Goal: Information Seeking & Learning: Find specific fact

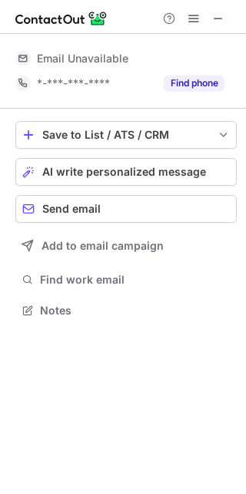
scroll to position [300, 246]
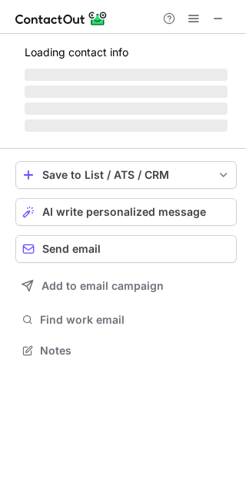
scroll to position [300, 246]
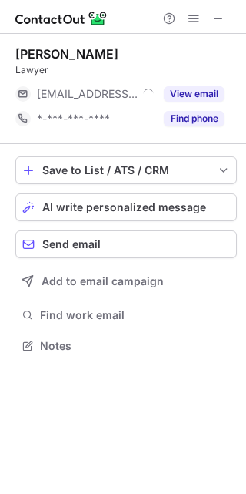
scroll to position [335, 246]
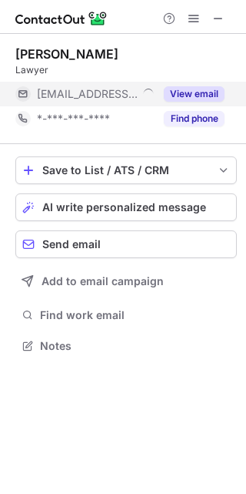
click at [198, 95] on button "View email" at bounding box center [194, 93] width 61 height 15
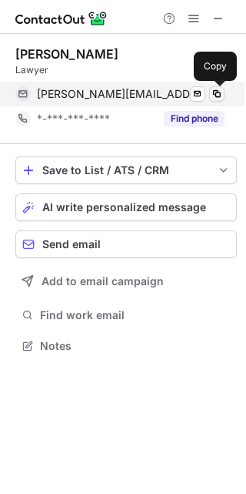
click at [221, 95] on span at bounding box center [217, 94] width 12 height 12
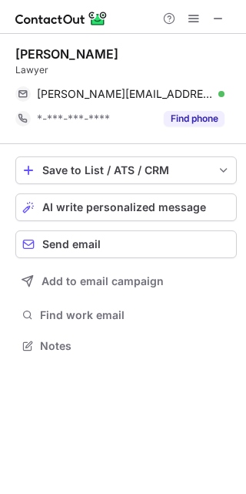
click at [208, 19] on div "Help & Support" at bounding box center [194, 18] width 74 height 18
click at [218, 21] on span at bounding box center [219, 18] width 12 height 12
click at [225, 17] on button at bounding box center [218, 18] width 18 height 18
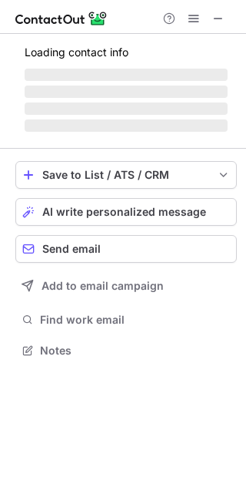
scroll to position [335, 246]
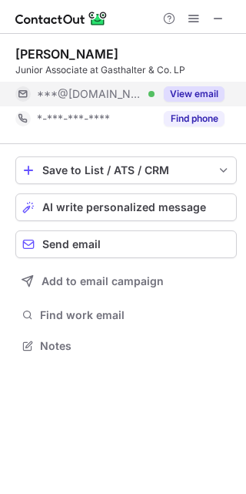
click at [202, 99] on button "View email" at bounding box center [194, 93] width 61 height 15
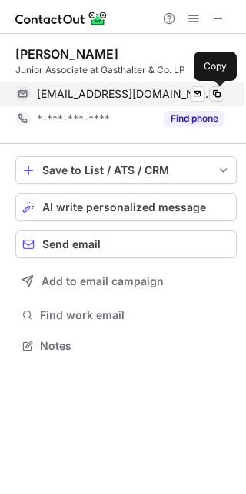
click at [223, 98] on span at bounding box center [217, 94] width 12 height 12
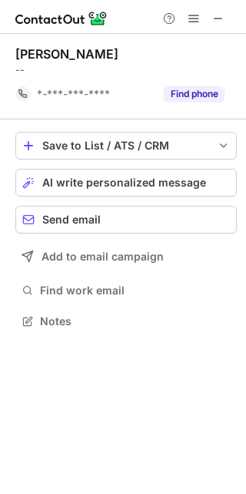
scroll to position [310, 246]
click at [223, 16] on span at bounding box center [219, 18] width 12 height 12
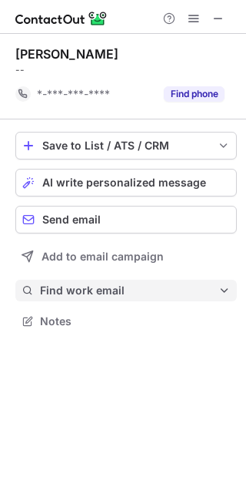
click at [139, 288] on span "Find work email" at bounding box center [129, 290] width 179 height 14
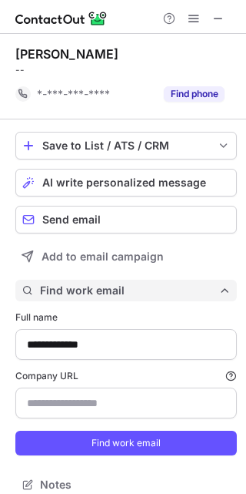
scroll to position [14, 0]
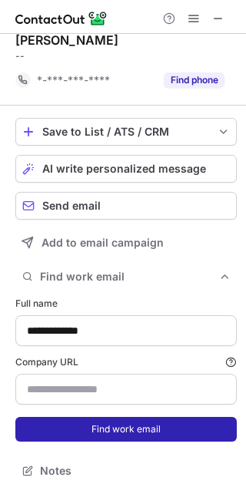
click at [152, 422] on button "Find work email" at bounding box center [126, 429] width 222 height 25
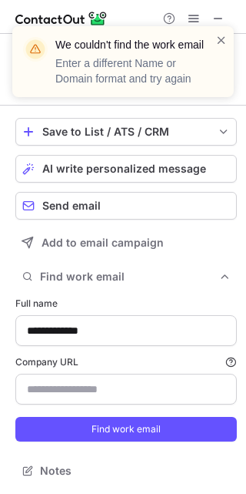
click at [42, 109] on div "We couldn't find the work email Enter a different Name or Domain format and try…" at bounding box center [123, 68] width 246 height 114
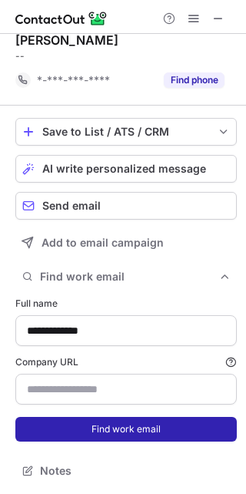
drag, startPoint x: 104, startPoint y: 447, endPoint x: 105, endPoint y: 428, distance: 19.3
click at [105, 428] on form "**********" at bounding box center [126, 368] width 222 height 163
click at [105, 428] on button "Find work email" at bounding box center [126, 429] width 222 height 25
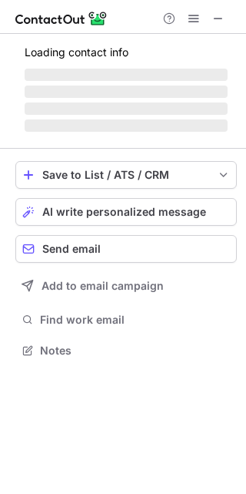
scroll to position [373, 246]
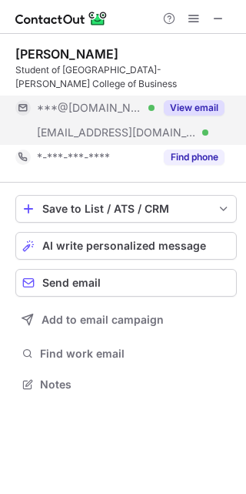
click at [195, 102] on button "View email" at bounding box center [194, 107] width 61 height 15
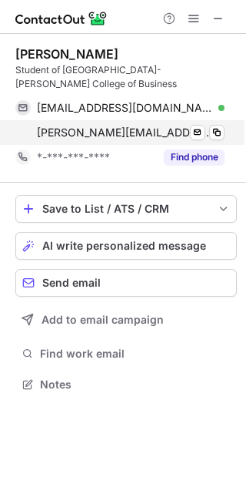
click at [221, 140] on div "w.pratt@fi.com Verified Send email Copy" at bounding box center [119, 132] width 209 height 25
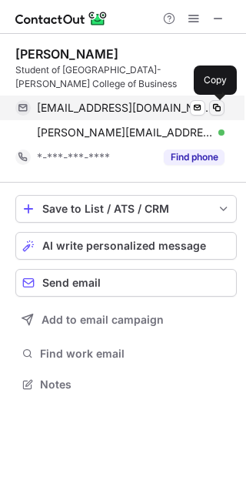
click at [216, 106] on span at bounding box center [217, 108] width 12 height 12
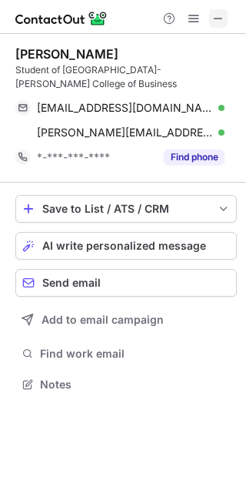
click at [223, 20] on span at bounding box center [219, 18] width 12 height 12
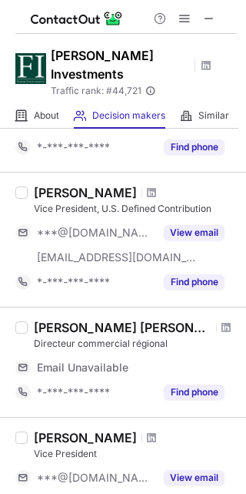
scroll to position [164, 0]
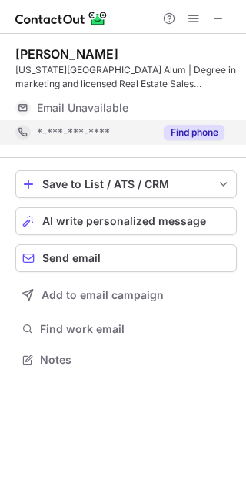
scroll to position [349, 246]
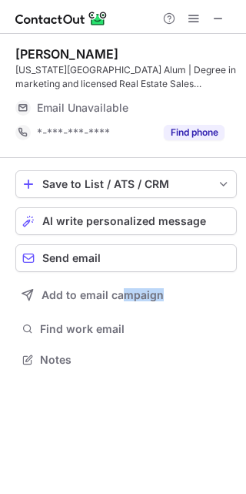
drag, startPoint x: 119, startPoint y: 311, endPoint x: 117, endPoint y: 343, distance: 32.4
click at [117, 343] on div "Save to List / ATS / CRM List Select Lever Connect Greenhouse Connect Salesforc…" at bounding box center [126, 270] width 222 height 225
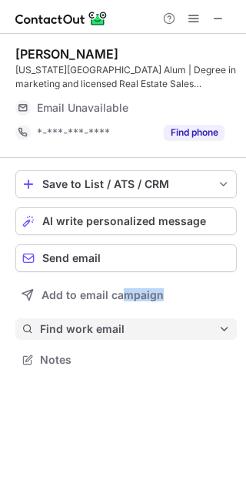
click at [113, 326] on span "Find work email" at bounding box center [129, 329] width 179 height 14
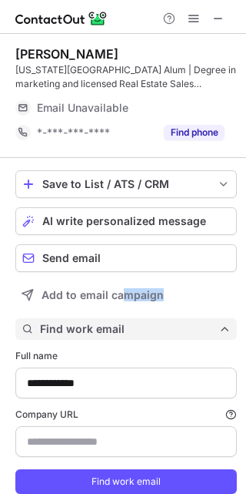
scroll to position [52, 0]
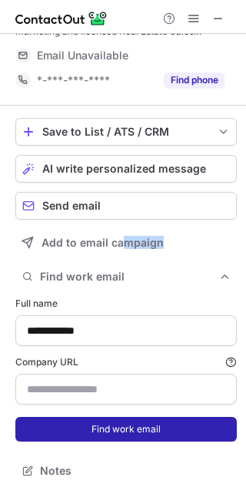
click at [124, 433] on button "Find work email" at bounding box center [126, 429] width 222 height 25
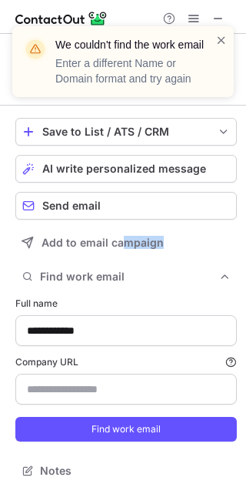
scroll to position [28, 0]
click at [216, 43] on span at bounding box center [222, 39] width 12 height 15
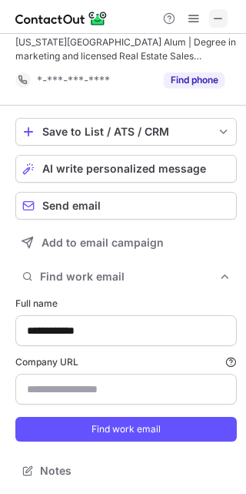
click at [219, 22] on span at bounding box center [219, 18] width 12 height 12
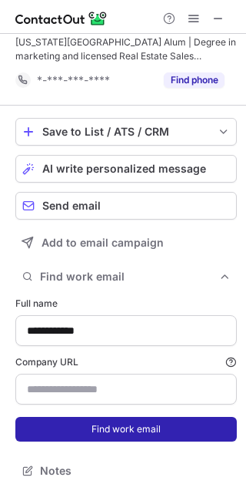
click at [130, 435] on button "Find work email" at bounding box center [126, 429] width 222 height 25
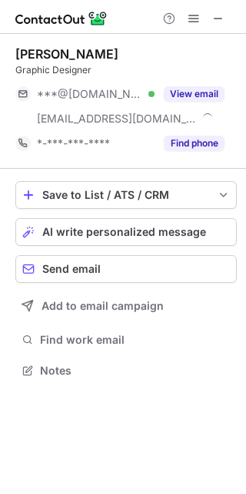
scroll to position [360, 246]
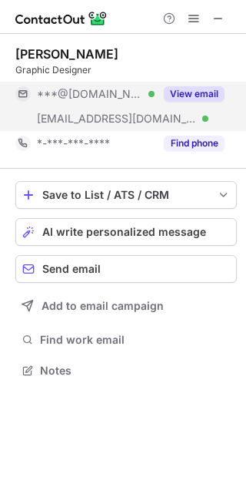
click at [183, 93] on button "View email" at bounding box center [194, 93] width 61 height 15
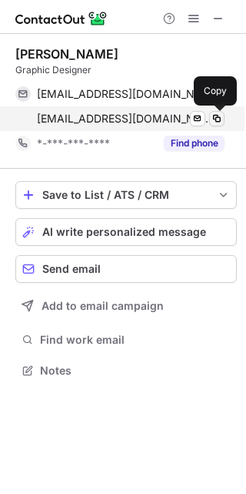
click at [222, 117] on span at bounding box center [217, 118] width 12 height 12
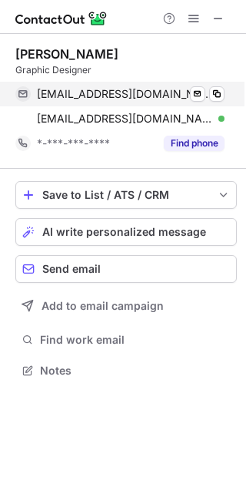
click at [225, 99] on div "dhk9403@gmail.com Verified Send email Copy" at bounding box center [119, 94] width 209 height 25
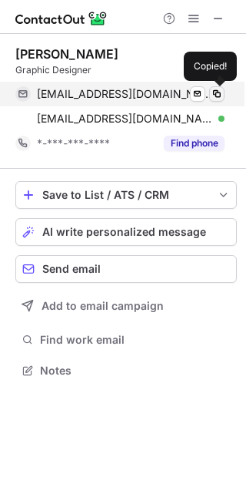
click at [218, 93] on span at bounding box center [217, 94] width 12 height 12
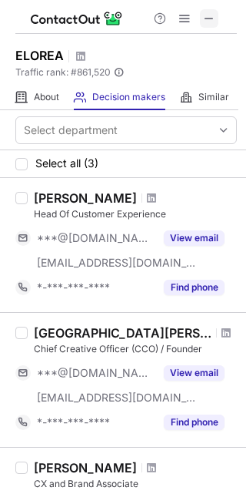
click at [212, 20] on span at bounding box center [209, 18] width 12 height 12
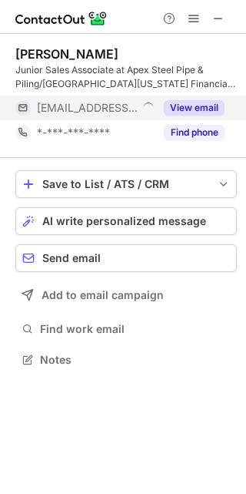
scroll to position [349, 246]
click at [199, 111] on button "View email" at bounding box center [194, 107] width 61 height 15
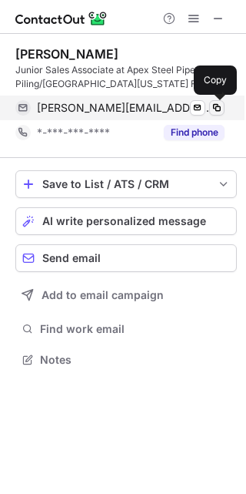
click at [220, 107] on span at bounding box center [217, 108] width 12 height 12
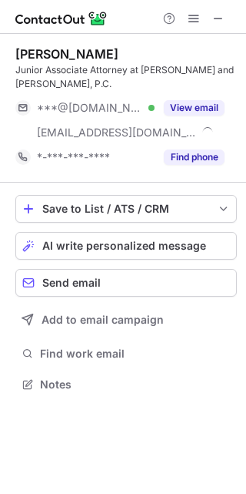
scroll to position [373, 246]
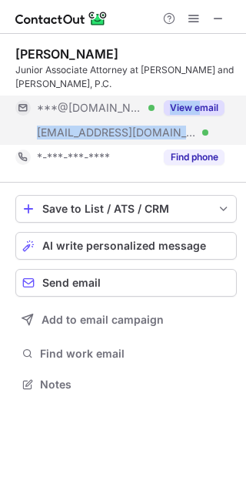
drag, startPoint x: 144, startPoint y: 113, endPoint x: 199, endPoint y: 113, distance: 55.4
click at [199, 113] on div "***@hotmail.com Verified ***@robinsonandhenry.com Verified View email" at bounding box center [119, 119] width 209 height 49
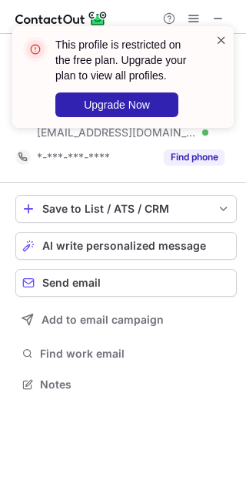
click at [220, 38] on span at bounding box center [222, 39] width 12 height 15
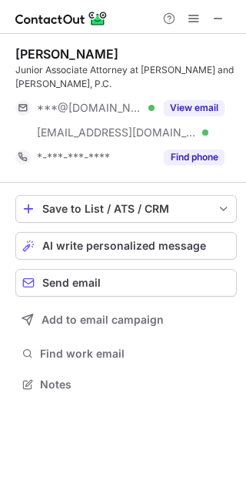
click at [200, 105] on button "View email" at bounding box center [194, 107] width 61 height 15
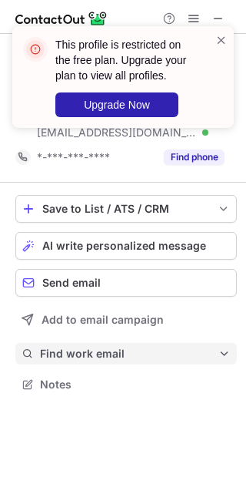
click at [102, 344] on button "Find work email" at bounding box center [126, 354] width 222 height 22
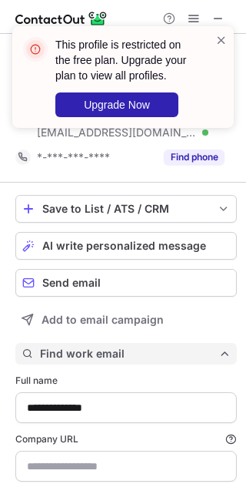
scroll to position [77, 0]
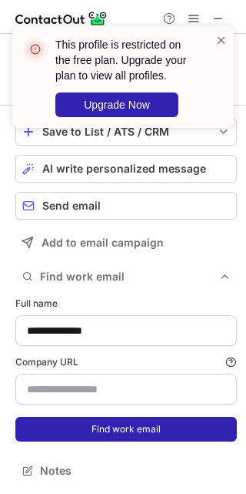
type input "**********"
click at [94, 433] on button "Find work email" at bounding box center [126, 429] width 222 height 25
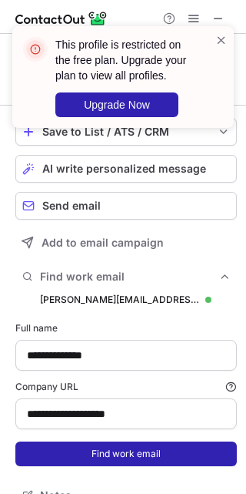
scroll to position [561, 236]
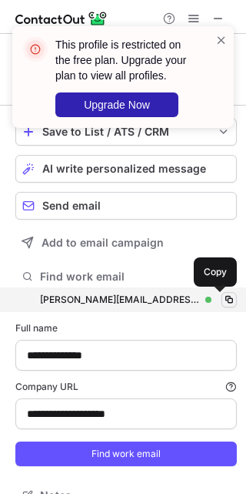
click at [223, 300] on span at bounding box center [229, 299] width 12 height 12
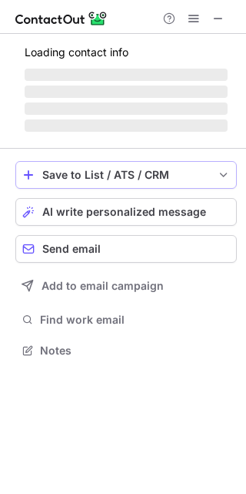
scroll to position [335, 246]
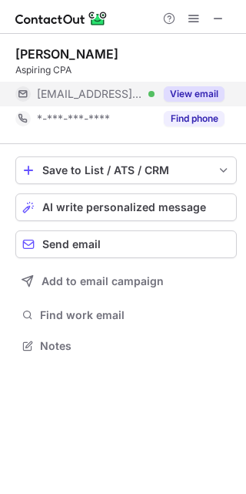
click at [199, 100] on button "View email" at bounding box center [194, 93] width 61 height 15
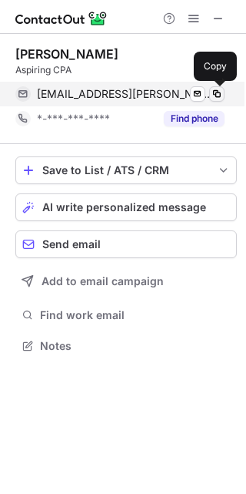
click at [220, 96] on span at bounding box center [217, 94] width 12 height 12
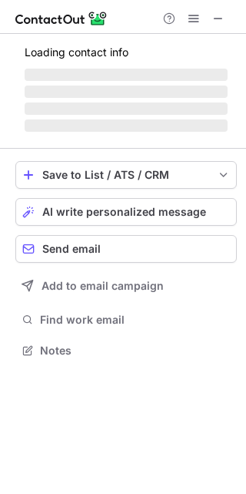
scroll to position [360, 246]
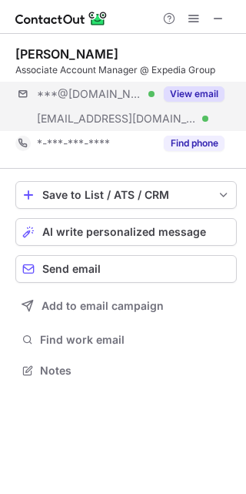
click at [233, 95] on div "***@gmail.com Verified ***@expedia.com Verified View email" at bounding box center [126, 106] width 222 height 49
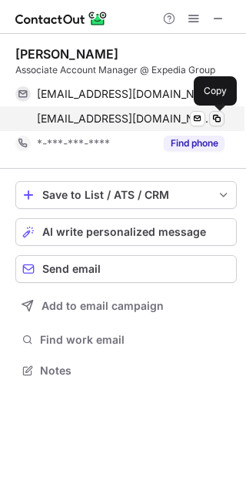
click at [211, 117] on span at bounding box center [217, 118] width 12 height 12
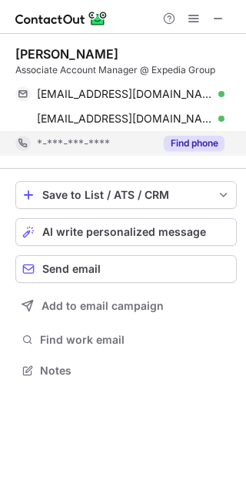
click at [108, 144] on span "*-***-***-****" at bounding box center [73, 143] width 73 height 14
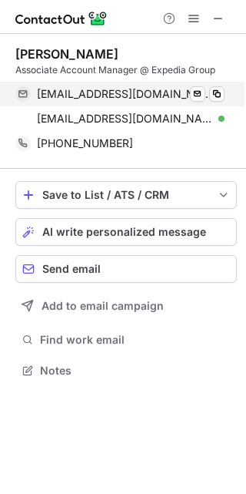
click at [225, 92] on div "ashleydermott463@gmail.com Verified Send email Copy" at bounding box center [119, 94] width 209 height 25
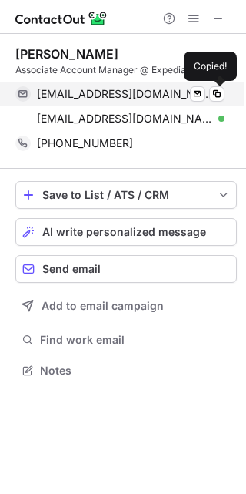
click at [225, 92] on div "ashleydermott463@gmail.com Verified Send email Copied!" at bounding box center [119, 94] width 209 height 25
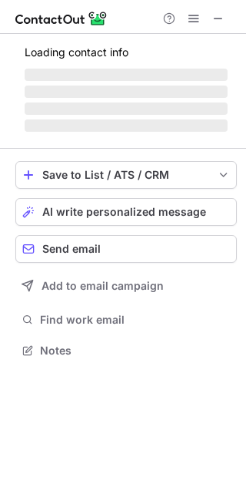
scroll to position [335, 246]
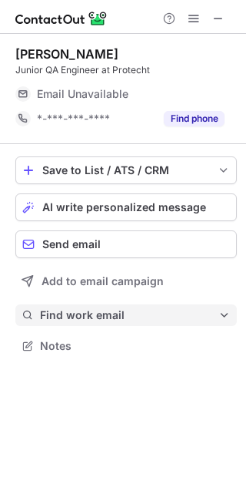
click at [109, 314] on span "Find work email" at bounding box center [129, 315] width 179 height 14
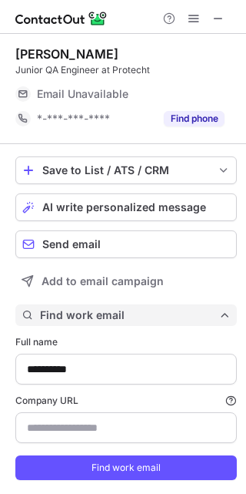
scroll to position [39, 0]
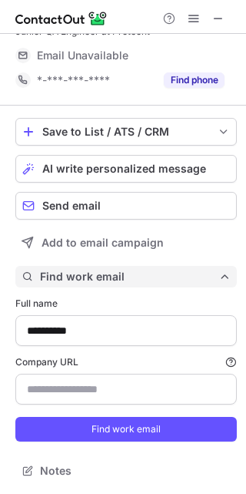
type input "**********"
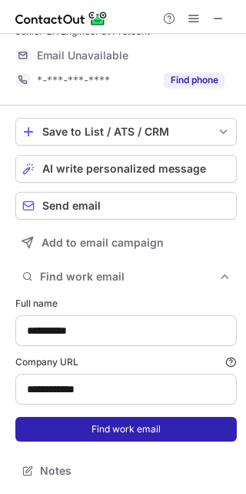
click at [127, 431] on button "Find work email" at bounding box center [126, 429] width 222 height 25
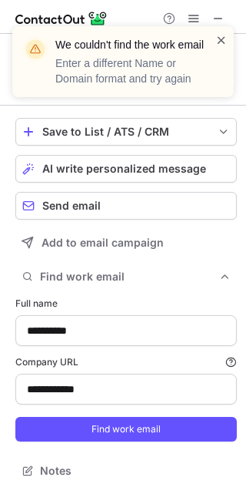
click at [223, 42] on span at bounding box center [222, 39] width 12 height 15
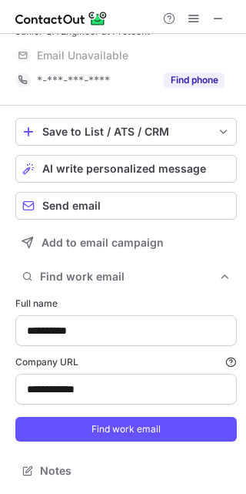
click at [219, 16] on div "We couldn't find the work email Enter a different Name or Domain format and try…" at bounding box center [123, 68] width 246 height 114
click at [219, 16] on span at bounding box center [219, 18] width 12 height 12
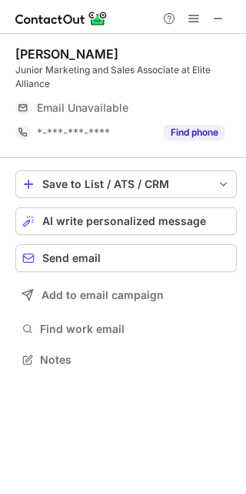
scroll to position [349, 246]
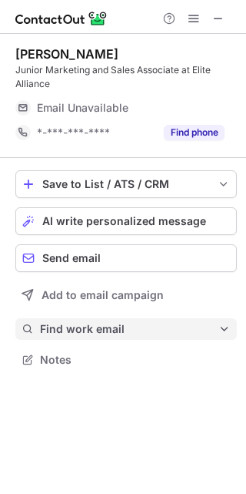
click at [108, 327] on span "Find work email" at bounding box center [129, 329] width 179 height 14
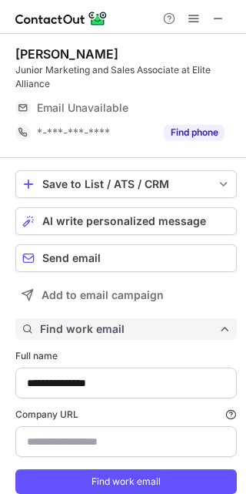
scroll to position [52, 0]
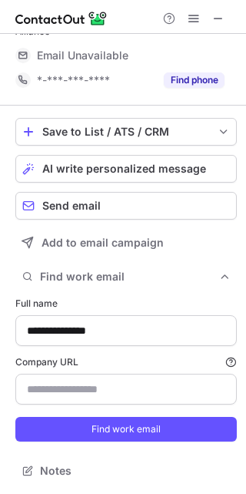
type input "**********"
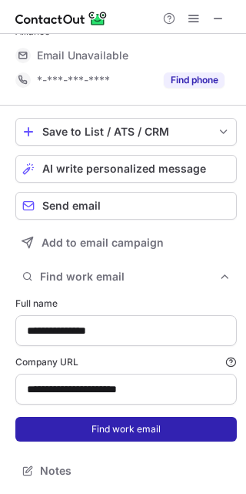
click at [129, 428] on button "Find work email" at bounding box center [126, 429] width 222 height 25
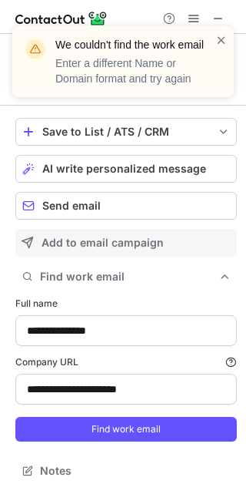
scroll to position [28, 0]
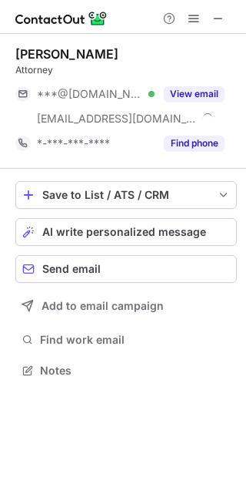
scroll to position [360, 246]
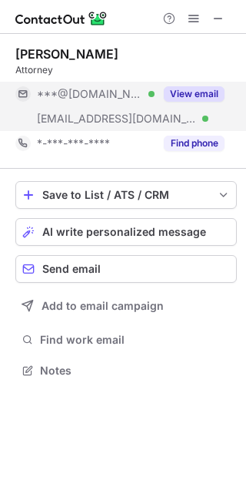
click at [199, 89] on button "View email" at bounding box center [194, 93] width 61 height 15
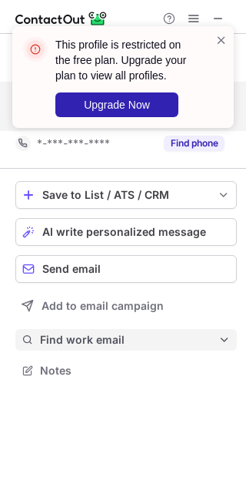
click at [111, 335] on span "Find work email" at bounding box center [129, 340] width 179 height 14
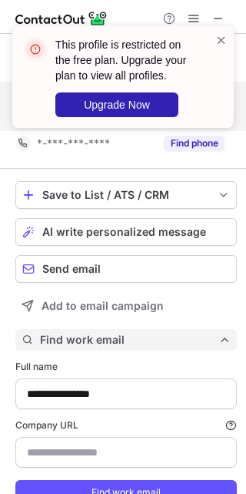
scroll to position [63, 0]
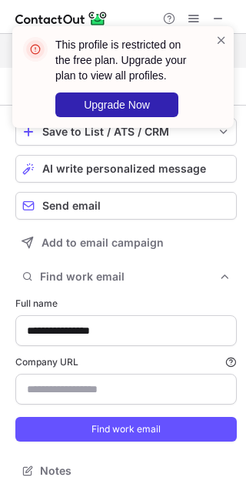
type input "**********"
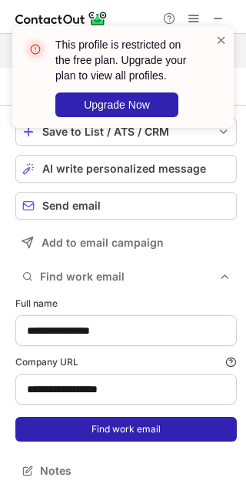
click at [103, 424] on button "Find work email" at bounding box center [126, 429] width 222 height 25
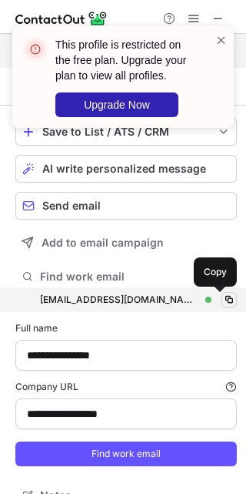
click at [223, 303] on span at bounding box center [229, 299] width 12 height 12
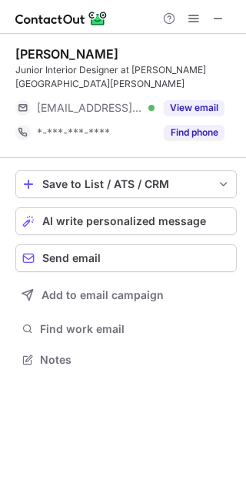
scroll to position [349, 246]
click at [214, 22] on span at bounding box center [219, 18] width 12 height 12
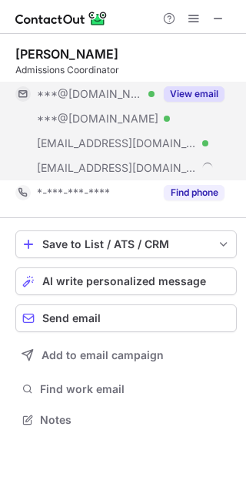
scroll to position [409, 246]
click at [179, 92] on button "View email" at bounding box center [194, 93] width 61 height 15
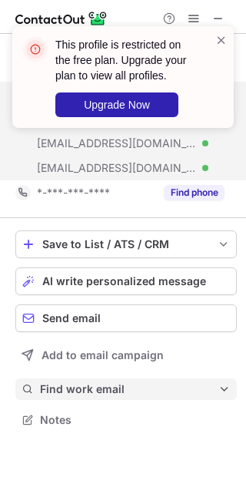
click at [94, 387] on span "Find work email" at bounding box center [129, 389] width 179 height 14
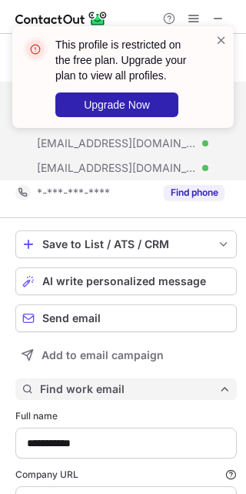
scroll to position [112, 0]
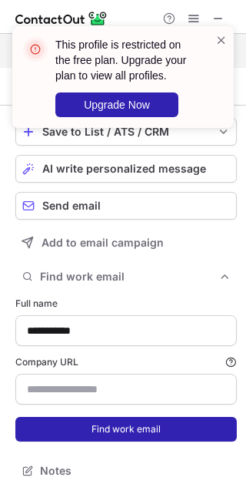
type input "**********"
click at [103, 420] on button "Find work email" at bounding box center [126, 429] width 222 height 25
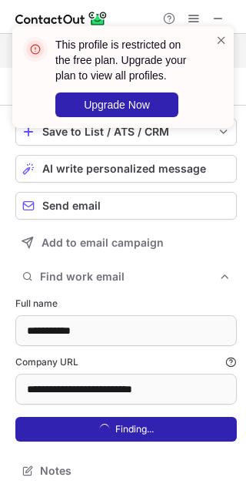
scroll to position [597, 236]
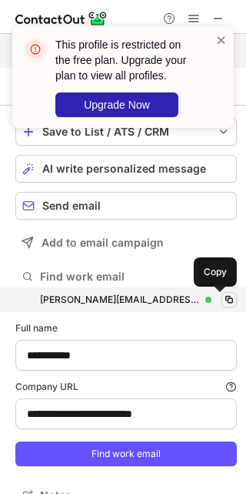
click at [223, 303] on span at bounding box center [229, 299] width 12 height 12
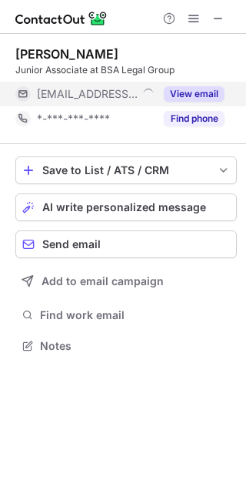
scroll to position [335, 246]
click at [208, 92] on button "View email" at bounding box center [194, 93] width 61 height 15
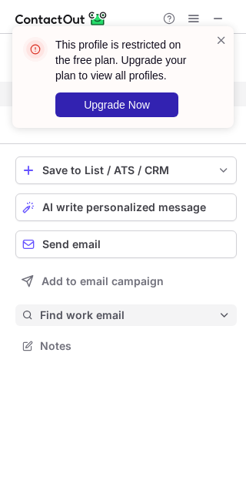
click at [100, 304] on button "Find work email" at bounding box center [126, 315] width 222 height 22
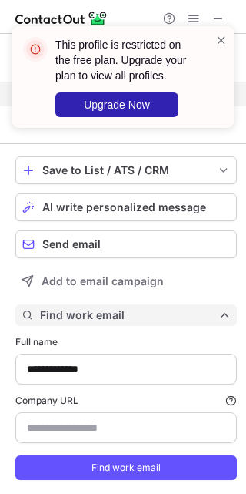
scroll to position [39, 0]
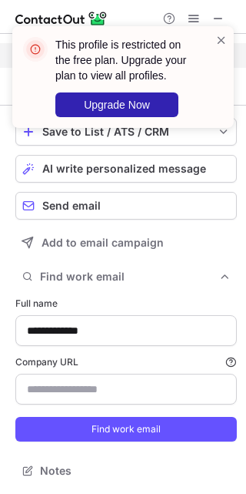
type input "**********"
click at [99, 415] on form "**********" at bounding box center [126, 368] width 222 height 163
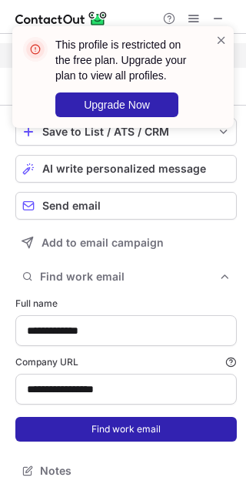
click at [99, 420] on button "Find work email" at bounding box center [126, 429] width 222 height 25
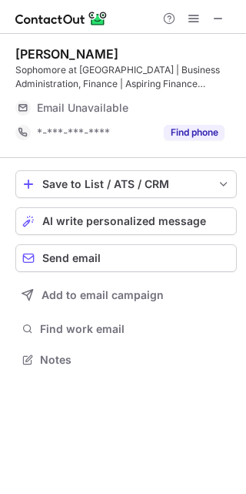
scroll to position [349, 246]
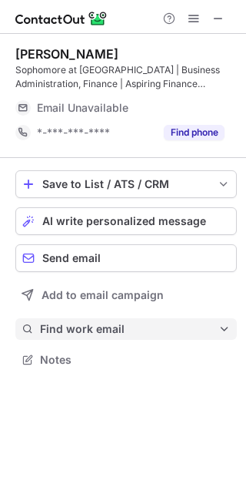
click at [99, 338] on button "Find work email" at bounding box center [126, 329] width 222 height 22
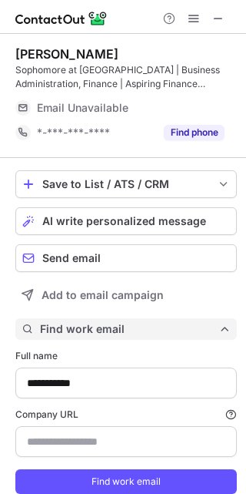
scroll to position [52, 0]
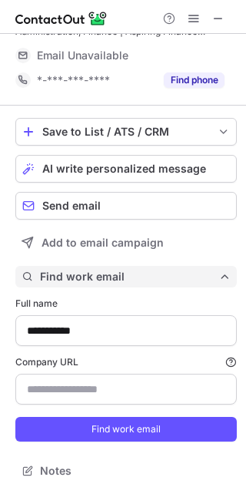
type input "******"
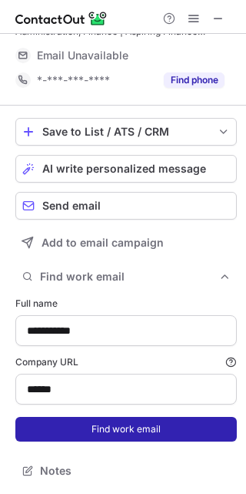
click at [105, 430] on button "Find work email" at bounding box center [126, 429] width 222 height 25
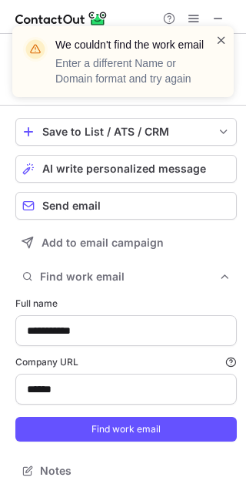
click at [220, 34] on span at bounding box center [222, 39] width 12 height 15
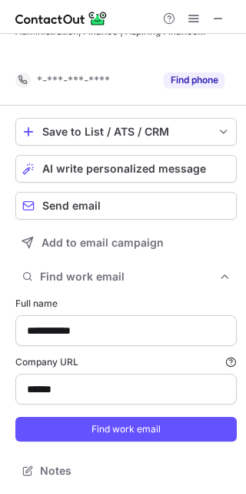
scroll to position [28, 0]
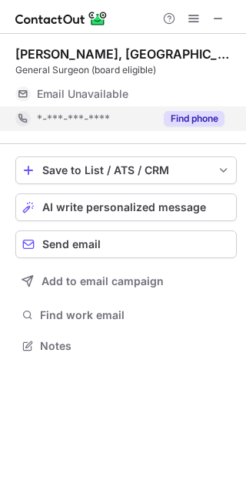
scroll to position [335, 246]
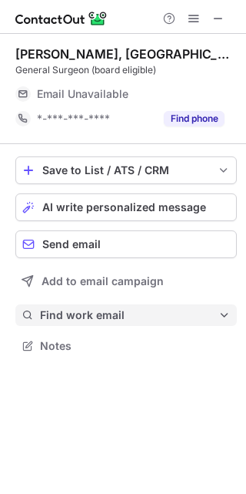
click at [118, 311] on span "Find work email" at bounding box center [129, 315] width 179 height 14
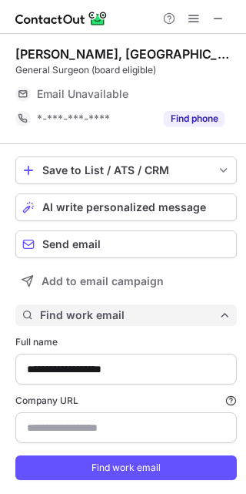
scroll to position [39, 0]
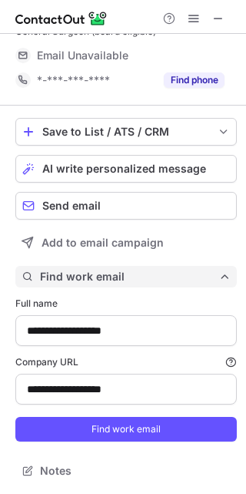
type input "**********"
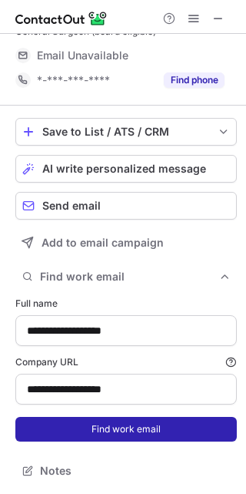
click at [126, 421] on button "Find work email" at bounding box center [126, 429] width 222 height 25
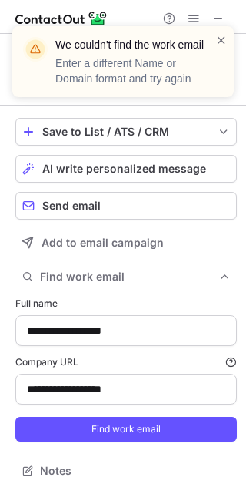
scroll to position [14, 0]
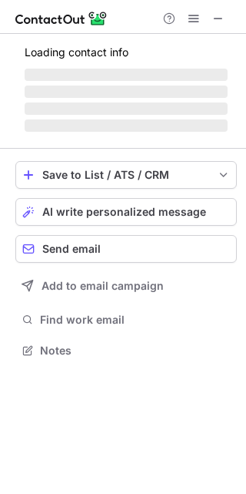
scroll to position [360, 246]
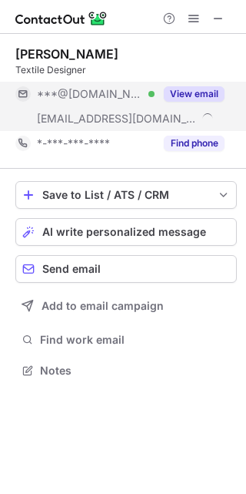
click at [189, 98] on button "View email" at bounding box center [194, 93] width 61 height 15
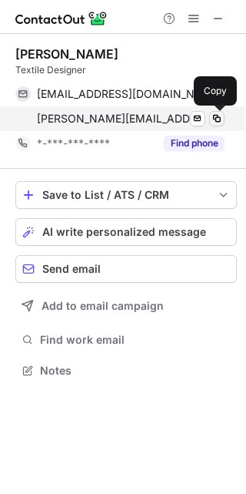
click at [214, 118] on span at bounding box center [217, 118] width 12 height 12
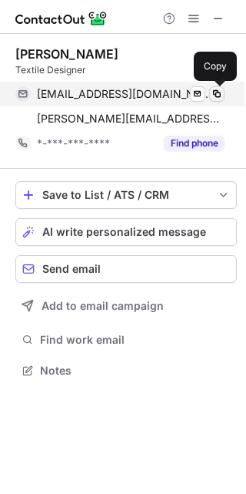
click at [221, 89] on span at bounding box center [217, 94] width 12 height 12
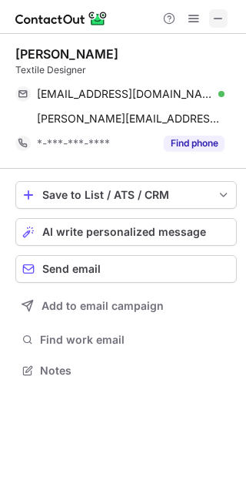
click at [216, 17] on span at bounding box center [219, 18] width 12 height 12
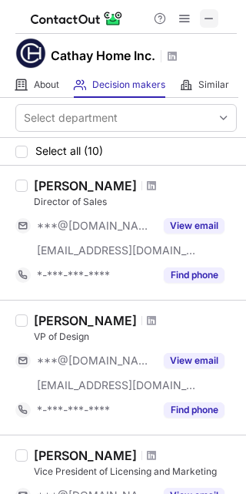
click at [213, 17] on span at bounding box center [209, 18] width 12 height 12
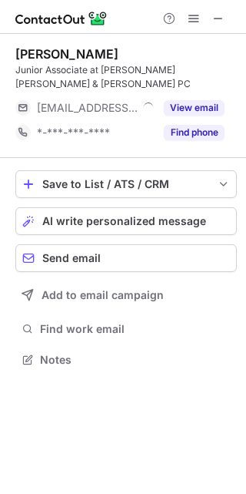
scroll to position [349, 246]
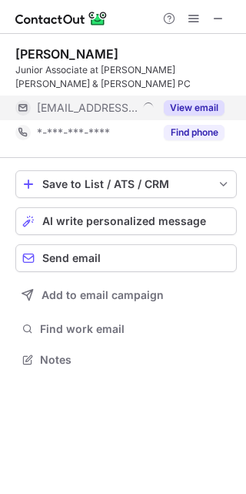
click at [197, 99] on div "View email" at bounding box center [190, 107] width 70 height 25
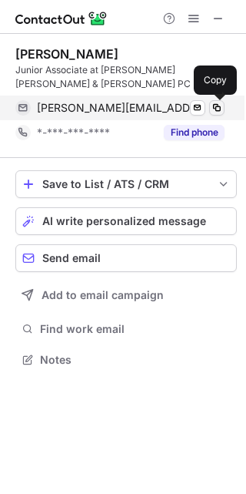
click at [222, 108] on span at bounding box center [217, 108] width 12 height 12
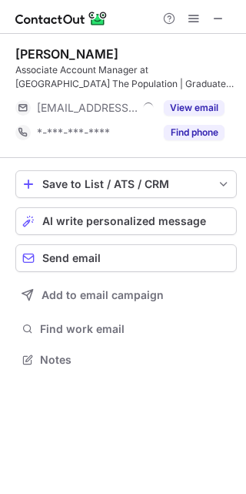
scroll to position [349, 246]
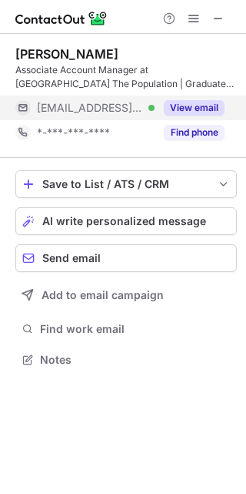
click at [215, 112] on button "View email" at bounding box center [194, 107] width 61 height 15
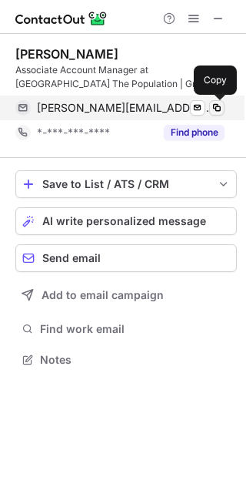
click at [221, 112] on span at bounding box center [217, 108] width 12 height 12
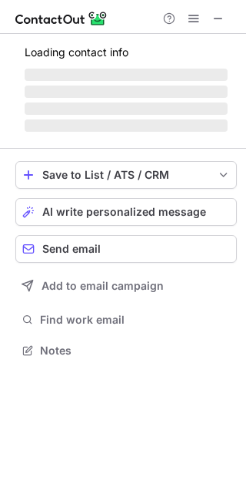
scroll to position [335, 246]
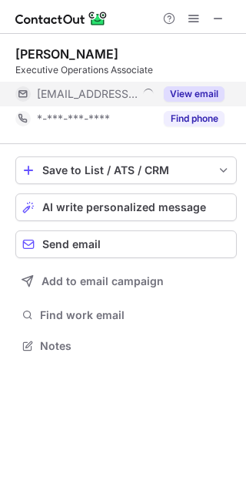
click at [196, 92] on button "View email" at bounding box center [194, 93] width 61 height 15
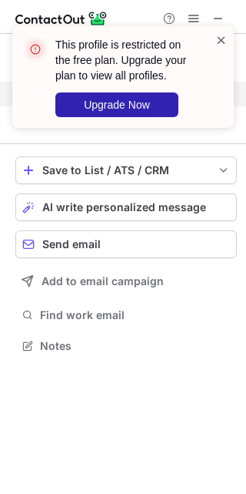
click at [220, 42] on span at bounding box center [222, 39] width 12 height 15
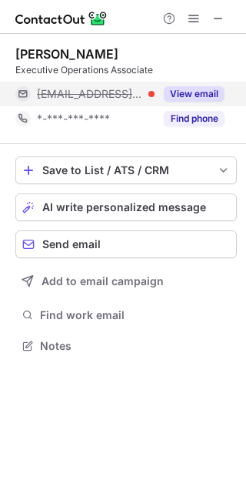
click at [219, 19] on div "This profile is restricted on the free plan. Upgrade your plan to view all prof…" at bounding box center [123, 26] width 246 height 31
click at [219, 19] on span at bounding box center [219, 18] width 12 height 12
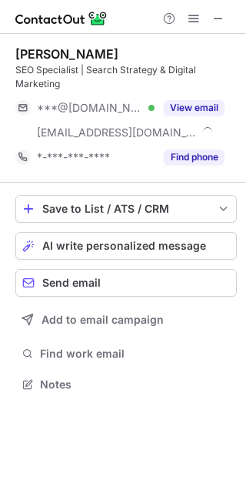
scroll to position [373, 246]
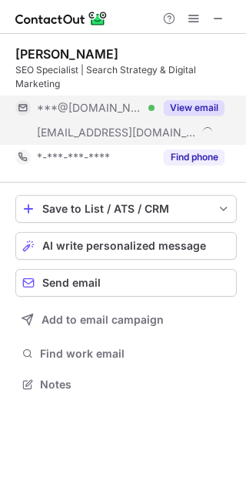
click at [196, 112] on button "View email" at bounding box center [194, 107] width 61 height 15
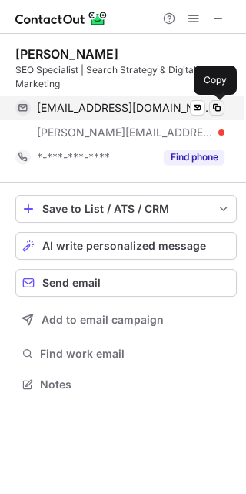
click at [216, 102] on span at bounding box center [217, 108] width 12 height 12
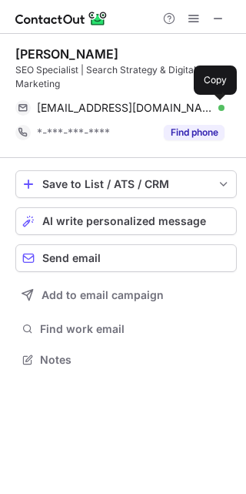
scroll to position [349, 246]
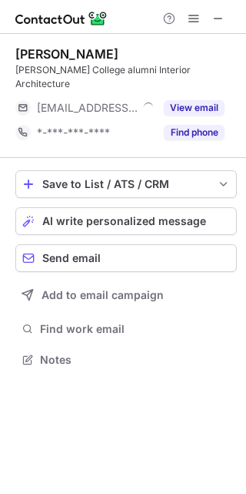
scroll to position [335, 246]
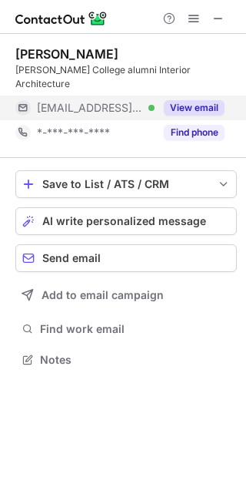
click at [212, 100] on button "View email" at bounding box center [194, 107] width 61 height 15
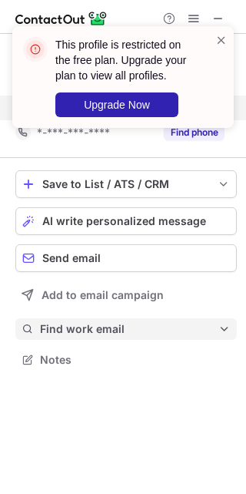
click at [109, 323] on button "Find work email" at bounding box center [126, 329] width 222 height 22
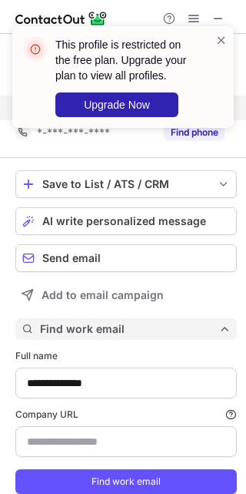
scroll to position [39, 0]
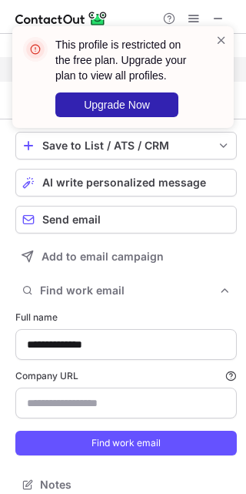
type input "**********"
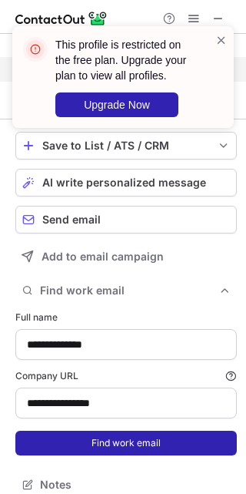
click at [116, 430] on button "Find work email" at bounding box center [126, 442] width 222 height 25
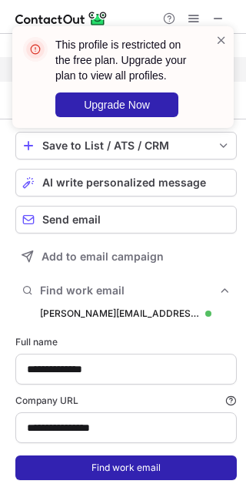
scroll to position [523, 236]
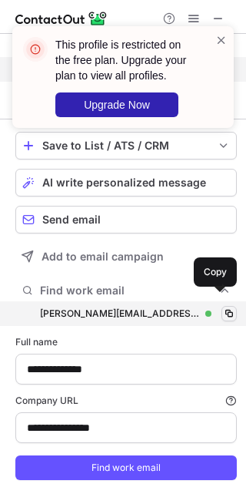
click at [223, 307] on span at bounding box center [229, 313] width 12 height 12
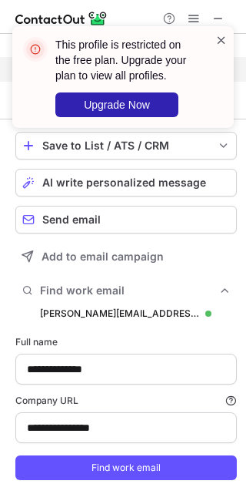
click at [223, 41] on span at bounding box center [222, 39] width 12 height 15
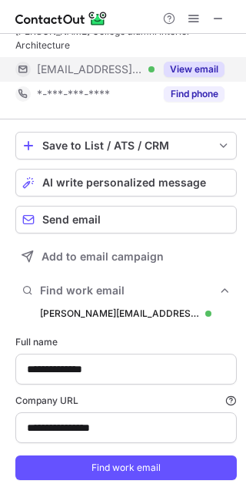
click at [203, 62] on button "View email" at bounding box center [194, 69] width 61 height 15
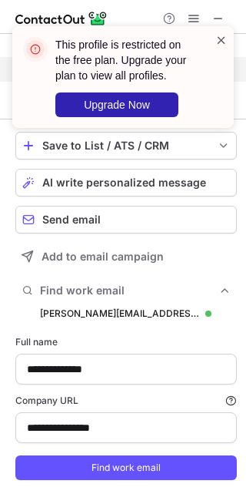
click at [223, 33] on span at bounding box center [222, 39] width 12 height 15
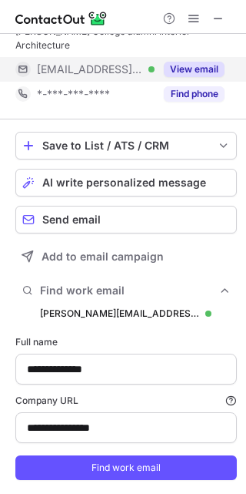
click at [219, 13] on span at bounding box center [219, 18] width 12 height 12
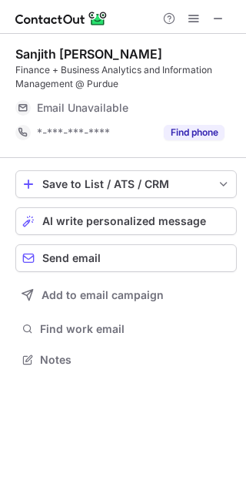
scroll to position [349, 246]
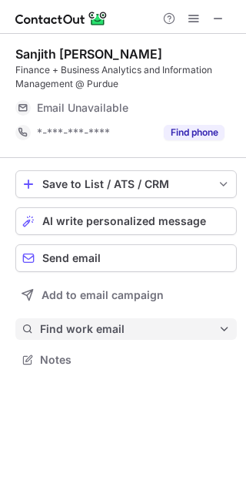
click at [49, 337] on button "Find work email" at bounding box center [126, 329] width 222 height 22
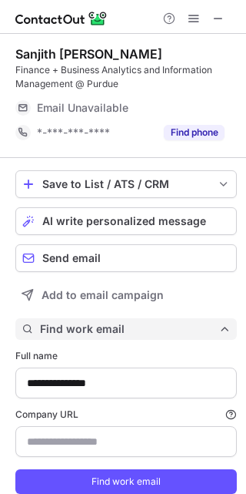
scroll to position [52, 0]
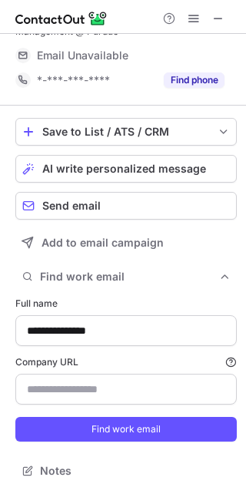
type input "**********"
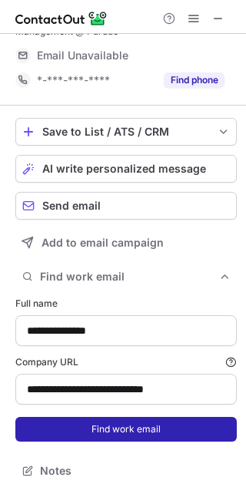
click at [84, 427] on button "Find work email" at bounding box center [126, 429] width 222 height 25
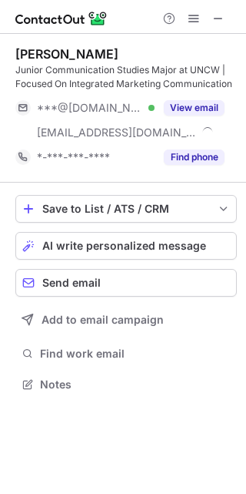
scroll to position [373, 246]
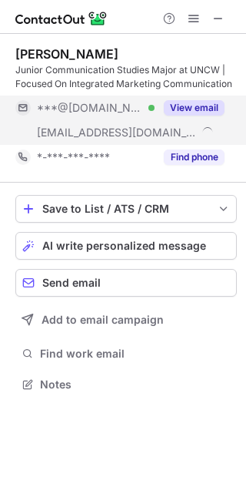
click at [200, 112] on button "View email" at bounding box center [194, 107] width 61 height 15
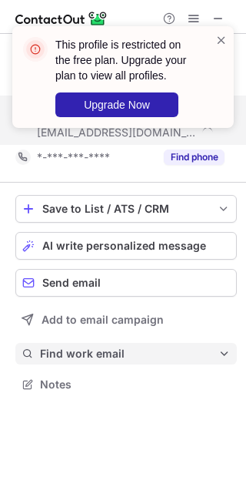
click at [122, 360] on span "Find work email" at bounding box center [129, 354] width 179 height 14
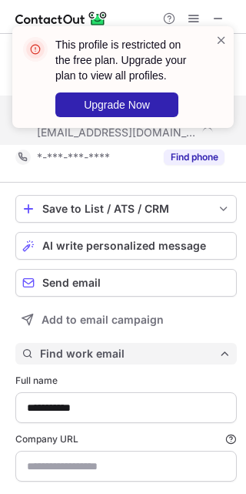
scroll to position [77, 0]
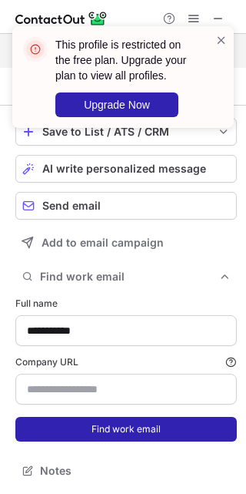
click at [128, 421] on button "Find work email" at bounding box center [126, 429] width 222 height 25
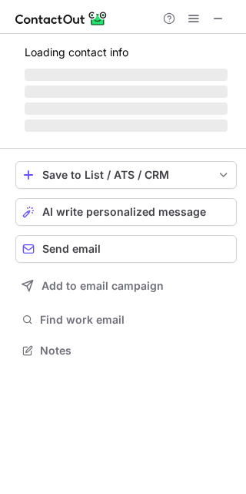
scroll to position [360, 246]
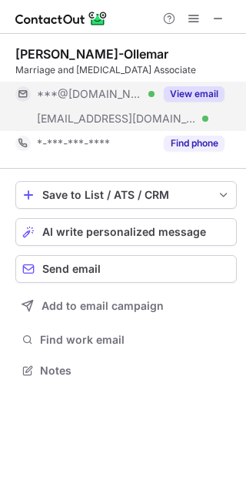
click at [199, 100] on button "View email" at bounding box center [194, 93] width 61 height 15
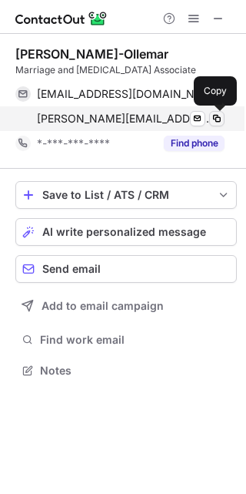
click at [214, 114] on span at bounding box center [217, 118] width 12 height 12
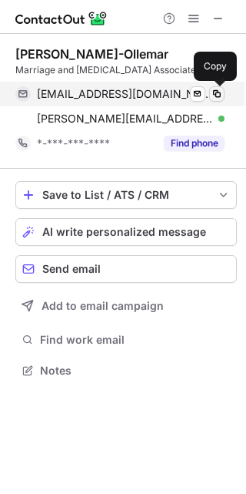
click at [223, 91] on button at bounding box center [216, 93] width 15 height 15
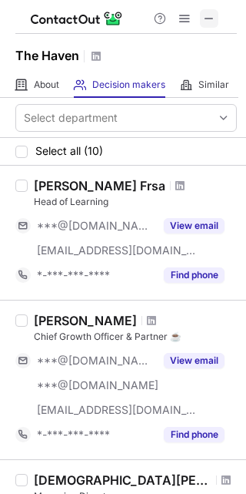
click at [212, 24] on span at bounding box center [209, 18] width 12 height 12
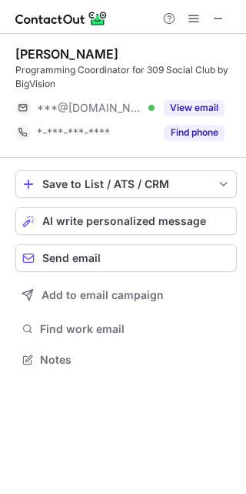
scroll to position [349, 246]
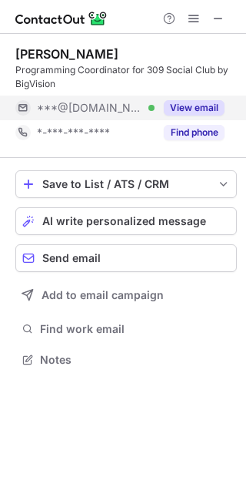
click at [201, 100] on button "View email" at bounding box center [194, 107] width 61 height 15
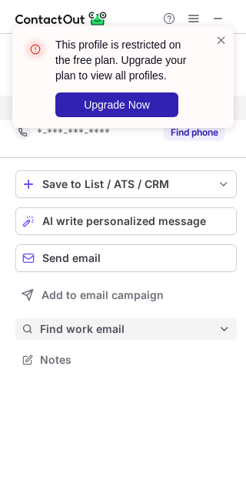
click at [72, 322] on span "Find work email" at bounding box center [129, 329] width 179 height 14
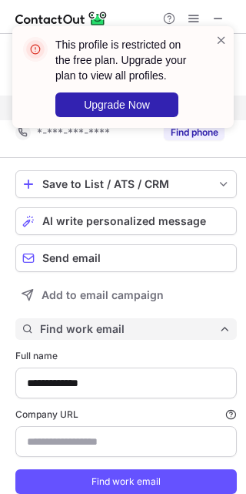
scroll to position [52, 0]
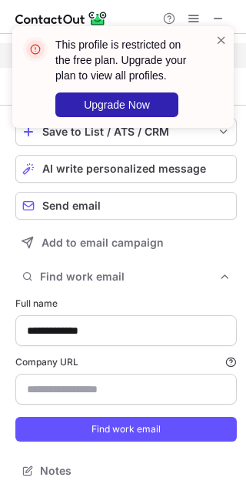
type input "**********"
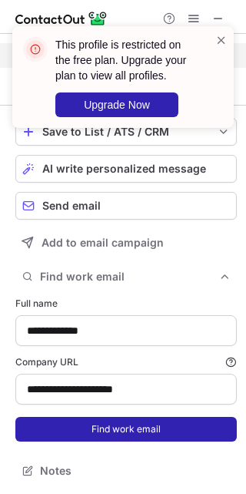
click at [84, 417] on button "Find work email" at bounding box center [126, 429] width 222 height 25
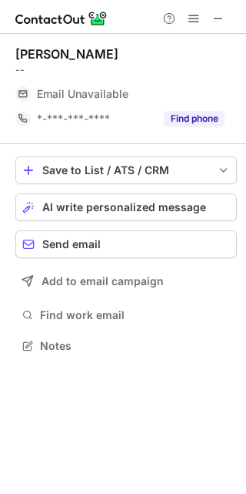
scroll to position [335, 246]
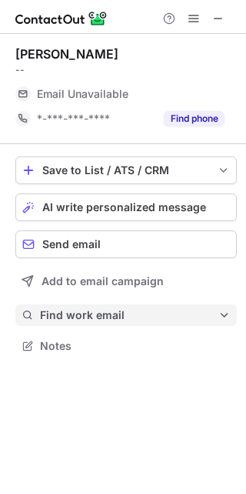
click at [105, 321] on span "Find work email" at bounding box center [129, 315] width 179 height 14
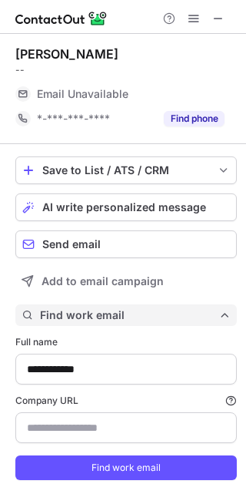
scroll to position [39, 0]
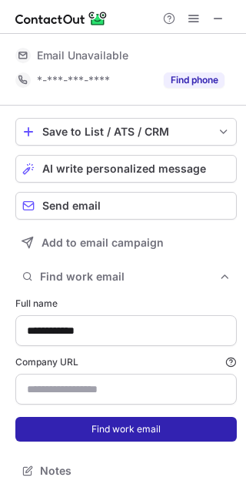
type input "**********"
click at [96, 433] on button "Find work email" at bounding box center [126, 429] width 222 height 25
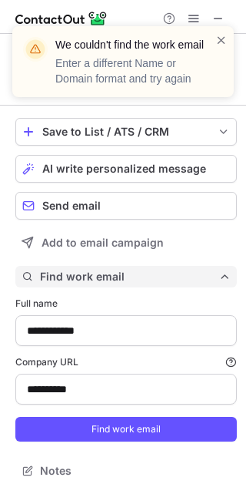
scroll to position [14, 0]
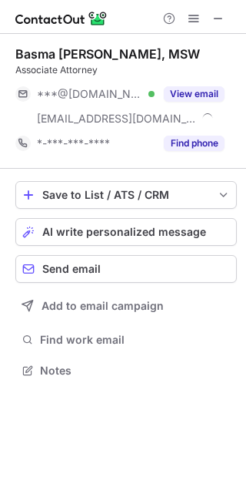
scroll to position [360, 246]
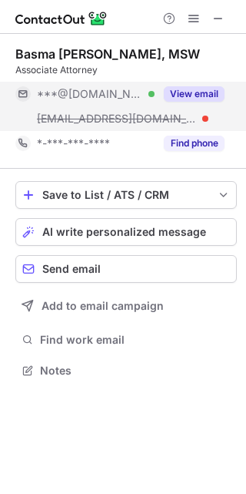
click at [194, 92] on button "View email" at bounding box center [194, 93] width 61 height 15
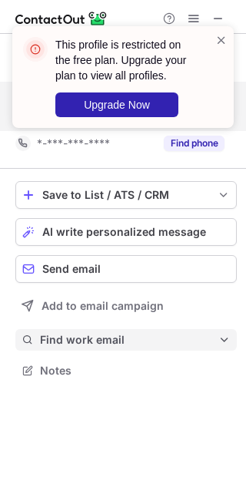
click at [101, 340] on span "Find work email" at bounding box center [129, 340] width 179 height 14
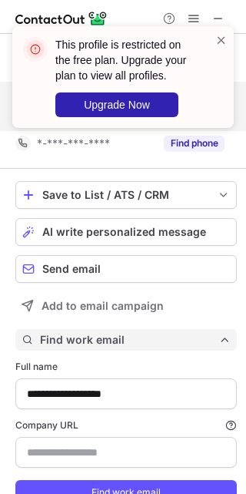
scroll to position [63, 0]
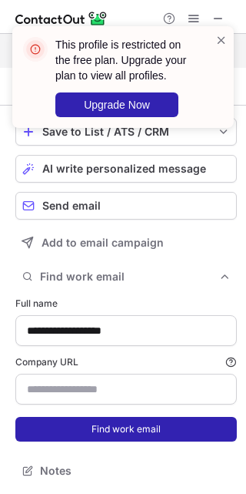
click at [113, 430] on button "Find work email" at bounding box center [126, 429] width 222 height 25
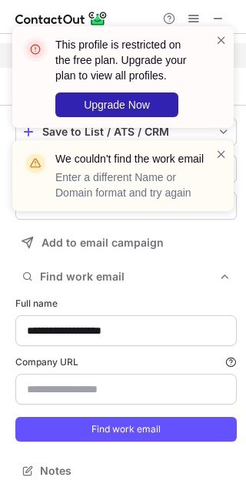
scroll to position [39, 0]
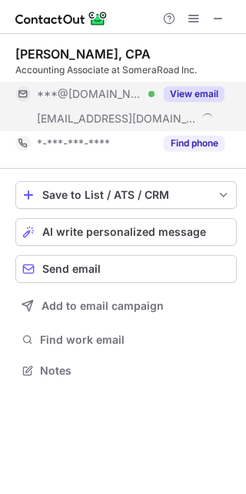
scroll to position [360, 246]
click at [196, 87] on button "View email" at bounding box center [194, 93] width 61 height 15
click at [196, 87] on div "***@[DOMAIN_NAME]" at bounding box center [131, 94] width 188 height 14
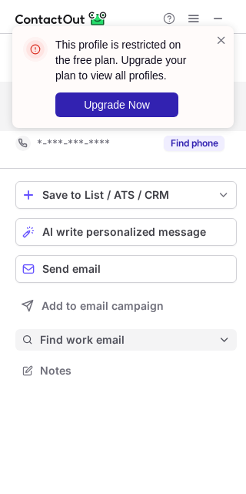
click at [89, 346] on span "Find work email" at bounding box center [129, 340] width 179 height 14
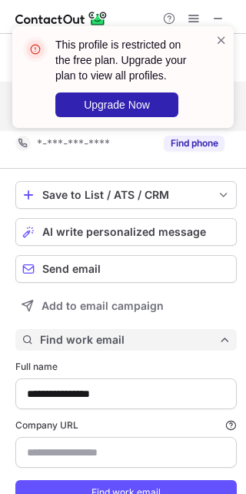
scroll to position [63, 0]
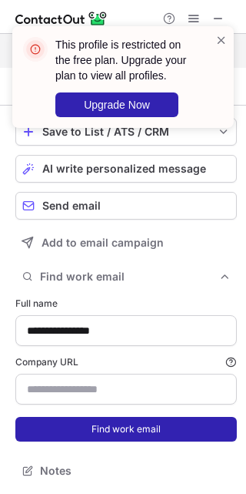
type input "**********"
click at [109, 434] on button "Find work email" at bounding box center [126, 429] width 222 height 25
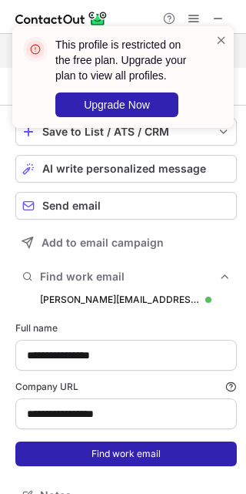
scroll to position [548, 236]
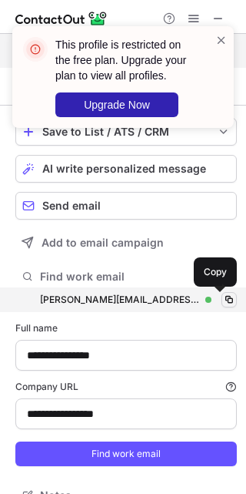
click at [223, 303] on span at bounding box center [229, 299] width 12 height 12
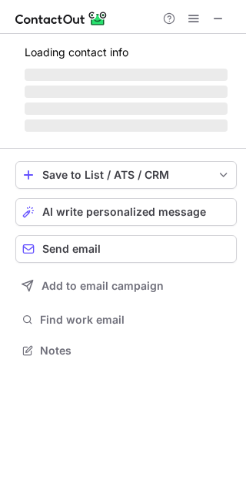
scroll to position [335, 246]
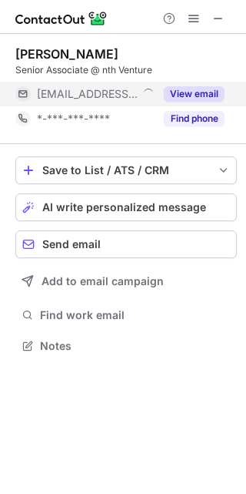
click at [202, 89] on button "View email" at bounding box center [194, 93] width 61 height 15
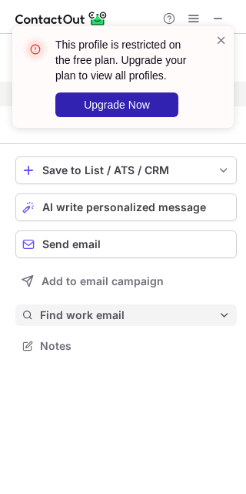
click at [70, 315] on span "Find work email" at bounding box center [129, 315] width 179 height 14
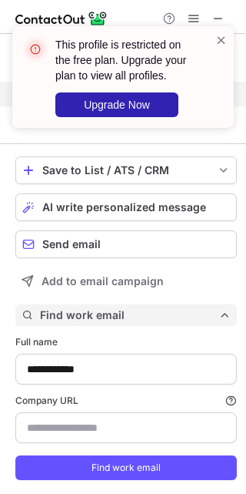
scroll to position [39, 0]
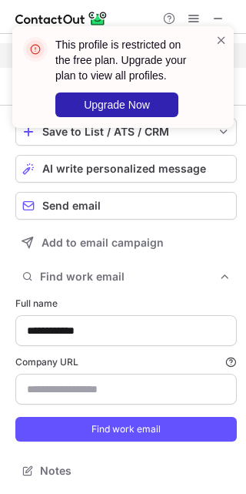
type input "**********"
click at [97, 417] on button "Find work email" at bounding box center [126, 429] width 222 height 25
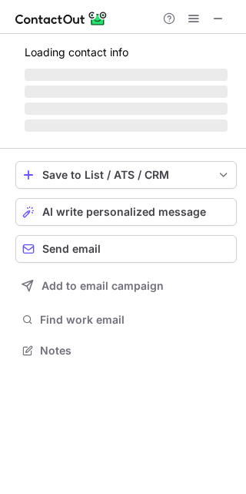
scroll to position [335, 246]
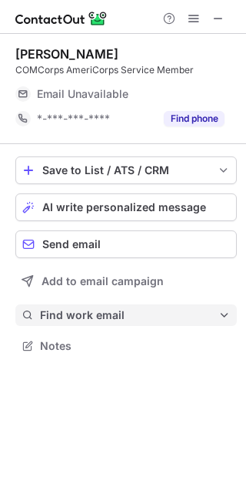
click at [90, 316] on span "Find work email" at bounding box center [129, 315] width 179 height 14
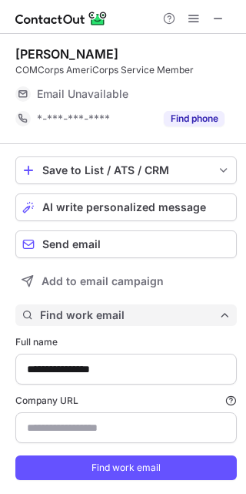
scroll to position [39, 0]
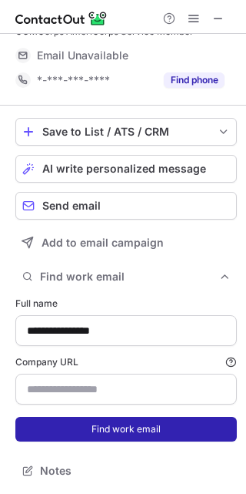
click at [100, 417] on button "Find work email" at bounding box center [126, 429] width 222 height 25
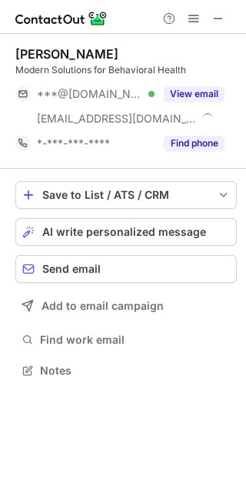
scroll to position [360, 246]
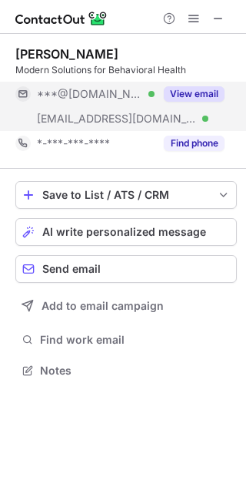
click at [203, 99] on button "View email" at bounding box center [194, 93] width 61 height 15
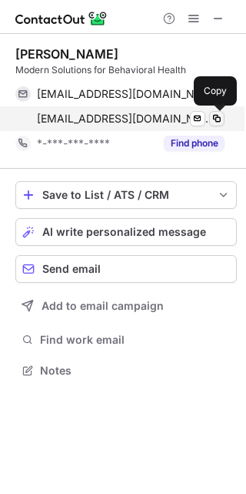
click at [222, 126] on button at bounding box center [216, 118] width 15 height 15
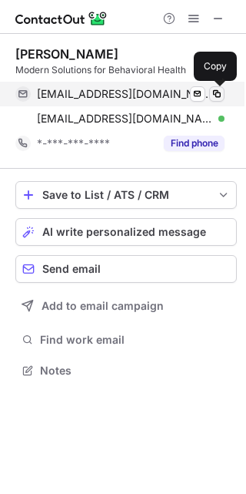
click at [216, 95] on span at bounding box center [217, 94] width 12 height 12
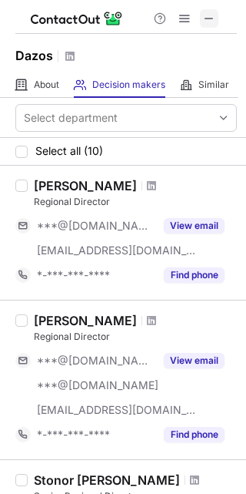
click at [205, 21] on span at bounding box center [209, 18] width 12 height 12
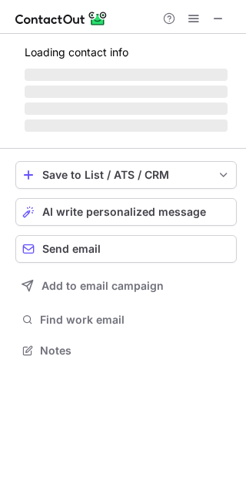
scroll to position [340, 246]
drag, startPoint x: 158, startPoint y: 53, endPoint x: 168, endPoint y: 58, distance: 11.0
click at [168, 58] on p "Loading contact info" at bounding box center [126, 52] width 203 height 12
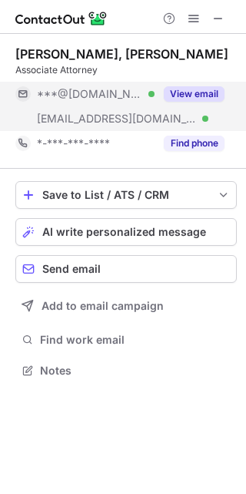
click at [192, 91] on button "View email" at bounding box center [194, 93] width 61 height 15
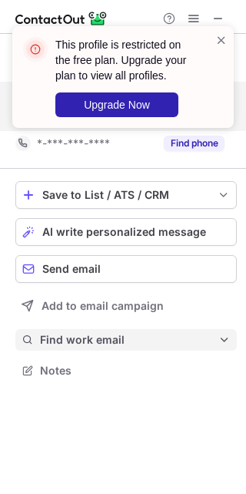
click at [116, 347] on button "Find work email" at bounding box center [126, 340] width 222 height 22
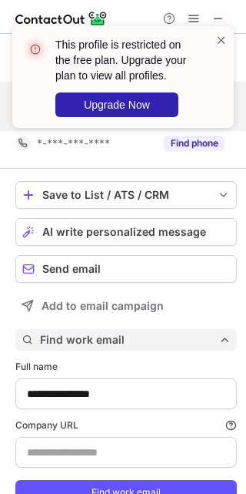
scroll to position [63, 0]
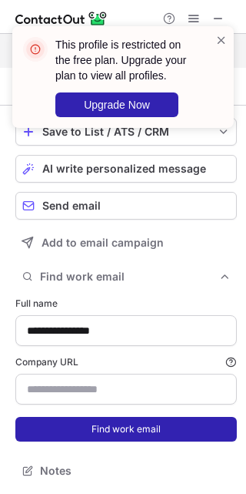
click at [123, 427] on button "Find work email" at bounding box center [126, 429] width 222 height 25
type input "**********"
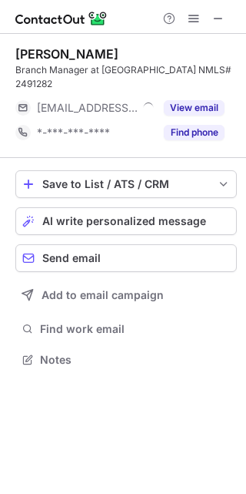
scroll to position [349, 246]
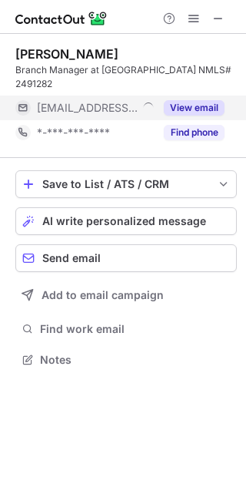
click at [206, 106] on button "View email" at bounding box center [194, 107] width 61 height 15
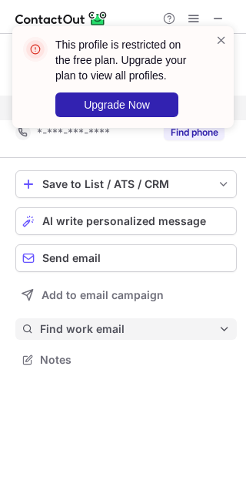
click at [79, 330] on span "Find work email" at bounding box center [129, 329] width 179 height 14
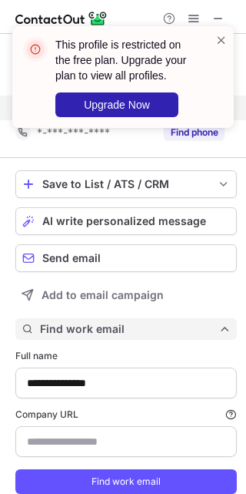
scroll to position [52, 0]
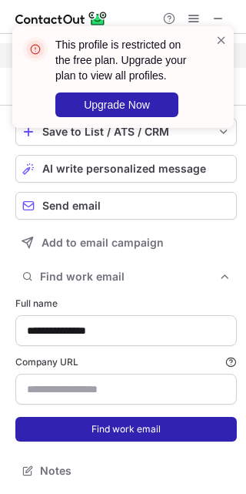
click at [99, 433] on button "Find work email" at bounding box center [126, 429] width 222 height 25
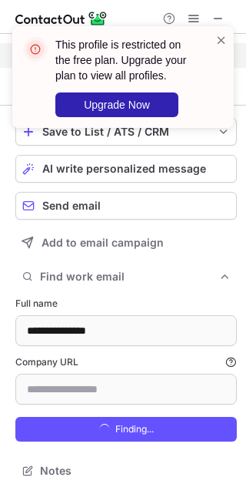
type input "**********"
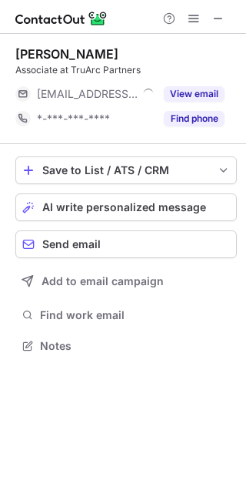
scroll to position [335, 246]
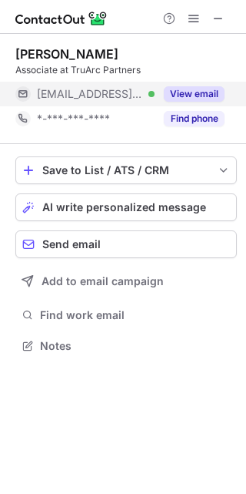
click at [200, 89] on button "View email" at bounding box center [194, 93] width 61 height 15
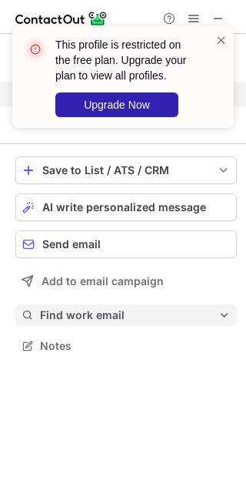
click at [103, 321] on span "Find work email" at bounding box center [129, 315] width 179 height 14
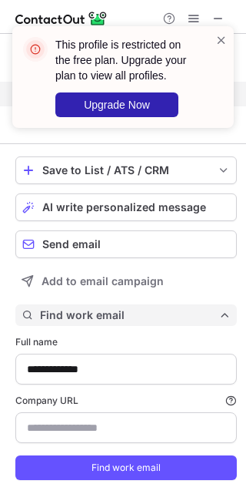
scroll to position [39, 0]
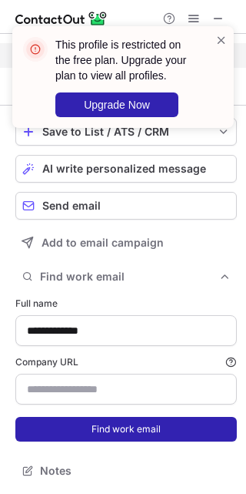
click at [115, 423] on button "Find work email" at bounding box center [126, 429] width 222 height 25
type input "**********"
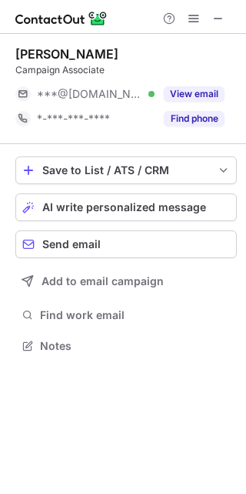
scroll to position [335, 246]
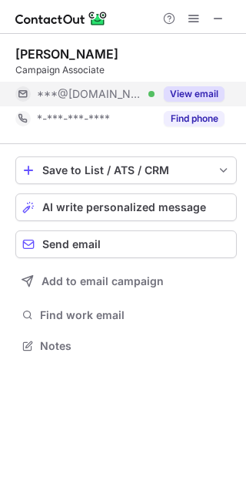
click at [197, 87] on button "View email" at bounding box center [194, 93] width 61 height 15
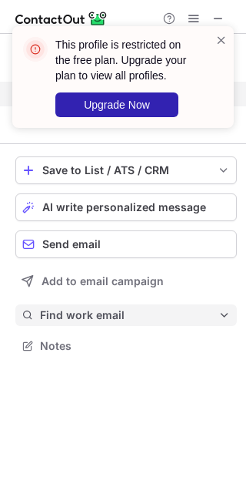
click at [92, 315] on span "Find work email" at bounding box center [129, 315] width 179 height 14
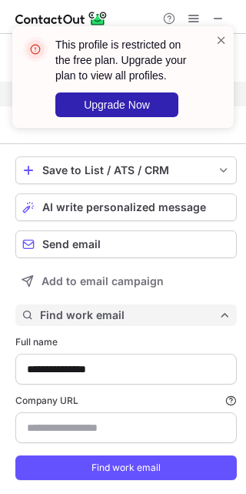
scroll to position [39, 0]
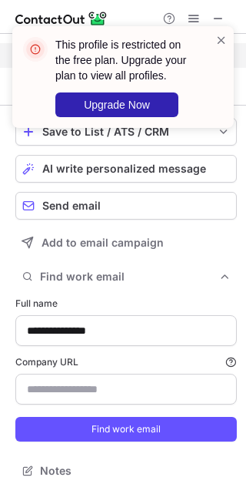
type input "**********"
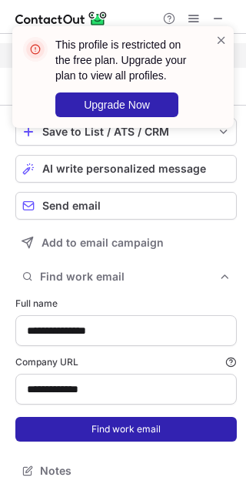
click at [98, 429] on button "Find work email" at bounding box center [126, 429] width 222 height 25
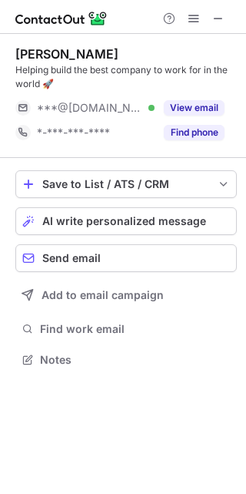
scroll to position [349, 246]
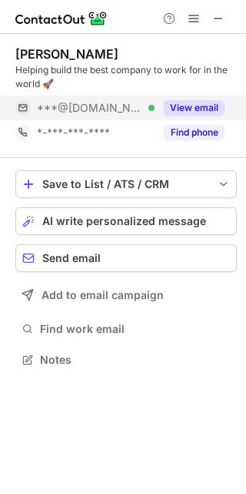
click at [184, 116] on div "View email" at bounding box center [190, 107] width 70 height 25
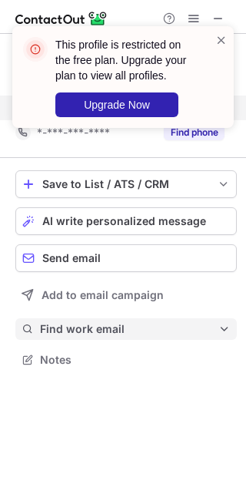
click at [88, 327] on span "Find work email" at bounding box center [129, 329] width 179 height 14
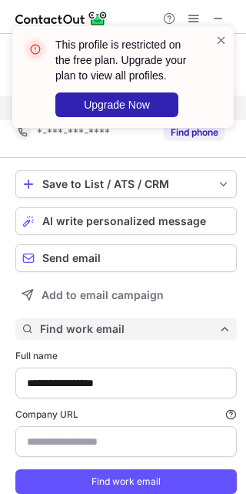
scroll to position [52, 0]
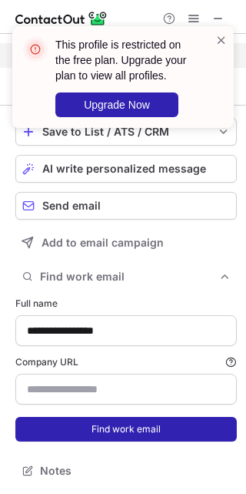
click at [94, 431] on button "Find work email" at bounding box center [126, 429] width 222 height 25
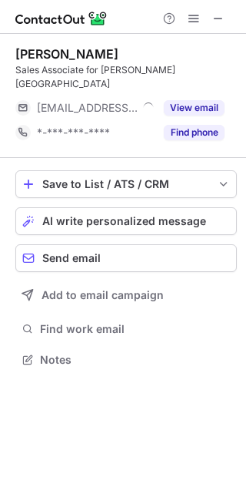
scroll to position [335, 246]
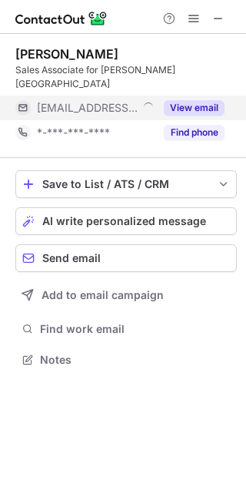
click at [201, 100] on button "View email" at bounding box center [194, 107] width 61 height 15
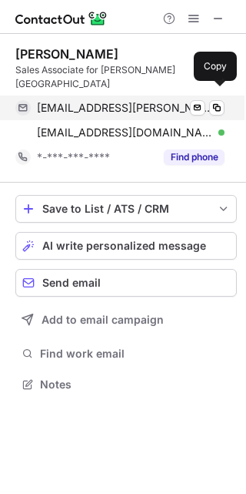
scroll to position [360, 246]
click at [219, 102] on span at bounding box center [217, 108] width 12 height 12
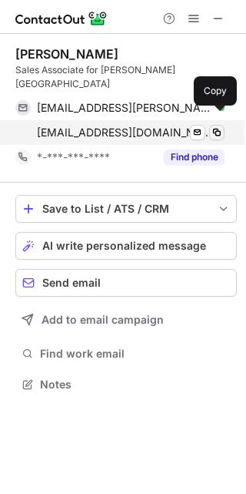
click at [221, 126] on span at bounding box center [217, 132] width 12 height 12
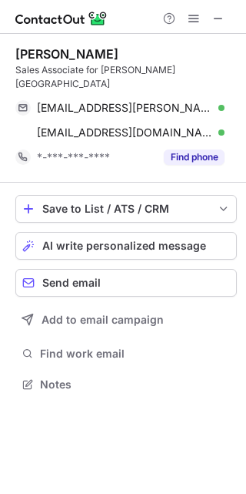
scroll to position [360, 246]
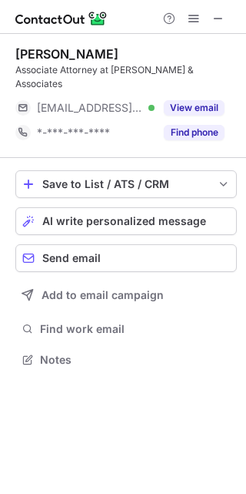
scroll to position [335, 246]
click at [199, 100] on button "View email" at bounding box center [194, 107] width 61 height 15
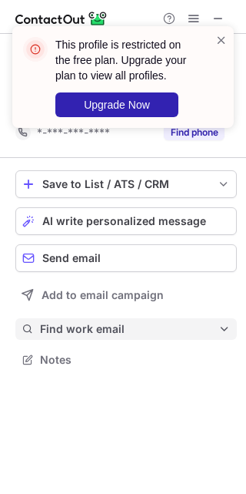
drag, startPoint x: 73, startPoint y: 326, endPoint x: 72, endPoint y: 315, distance: 10.8
click at [72, 315] on div "Save to List / ATS / CRM List Select Lever Connect Greenhouse Connect Salesforc…" at bounding box center [126, 270] width 222 height 225
click at [72, 322] on span "Find work email" at bounding box center [129, 329] width 179 height 14
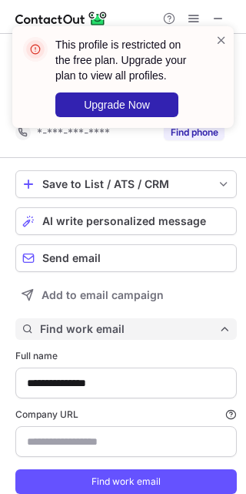
scroll to position [39, 0]
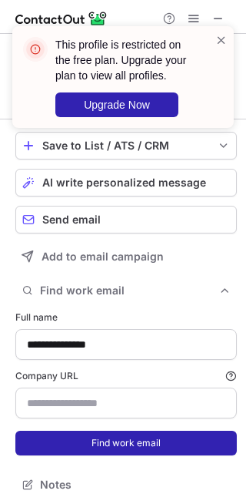
click at [106, 430] on button "Find work email" at bounding box center [126, 442] width 222 height 25
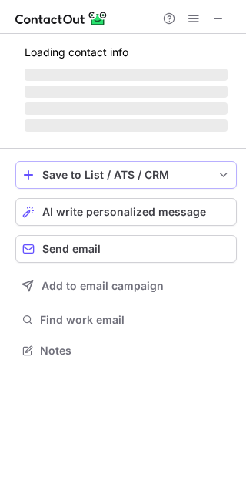
scroll to position [360, 246]
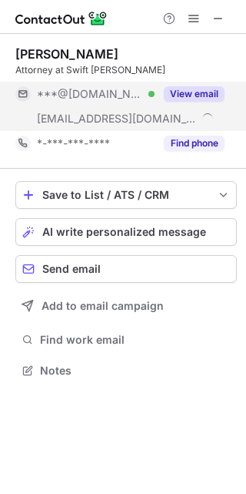
click at [210, 92] on button "View email" at bounding box center [194, 93] width 61 height 15
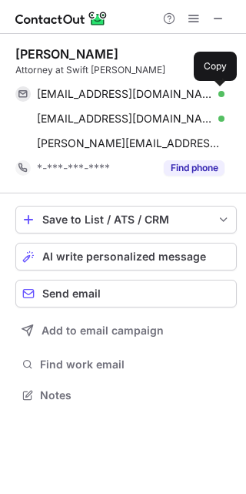
scroll to position [384, 246]
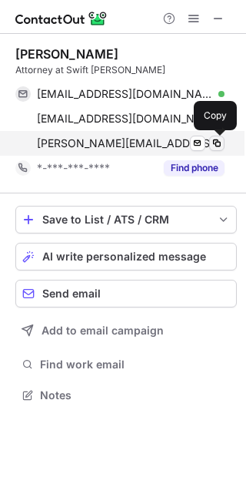
click at [224, 146] on button at bounding box center [216, 143] width 15 height 15
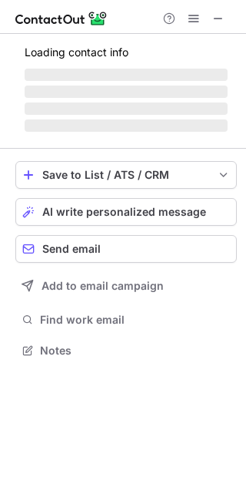
scroll to position [373, 246]
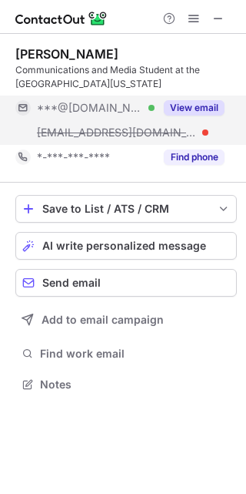
click at [190, 100] on button "View email" at bounding box center [194, 107] width 61 height 15
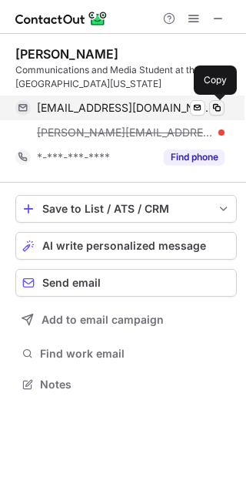
click at [221, 111] on span at bounding box center [217, 108] width 12 height 12
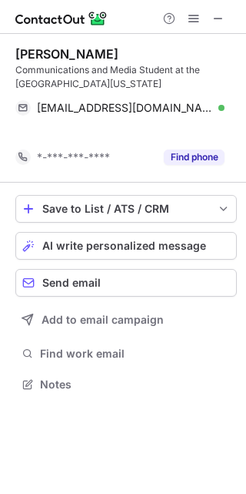
scroll to position [349, 246]
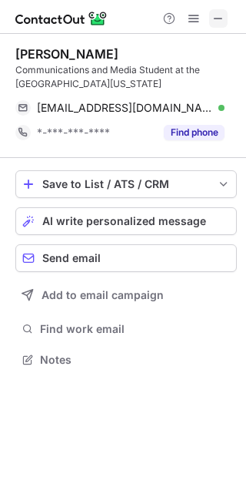
click at [219, 15] on span at bounding box center [219, 18] width 12 height 12
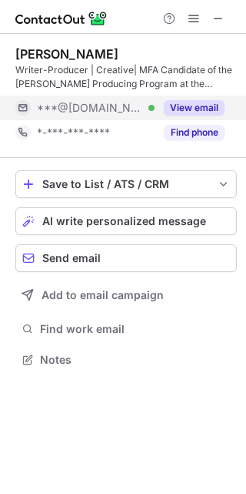
scroll to position [349, 246]
click at [216, 102] on button "View email" at bounding box center [194, 107] width 61 height 15
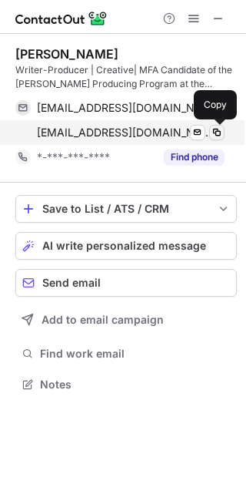
click at [224, 129] on button at bounding box center [216, 132] width 15 height 15
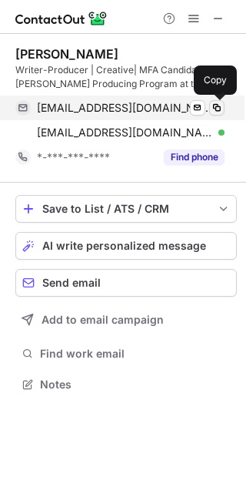
click at [212, 102] on span at bounding box center [217, 108] width 12 height 12
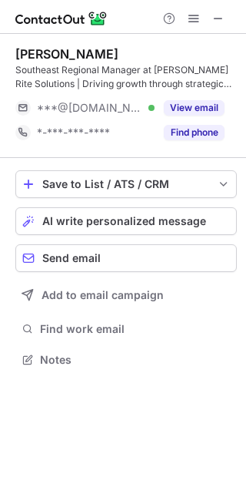
scroll to position [349, 246]
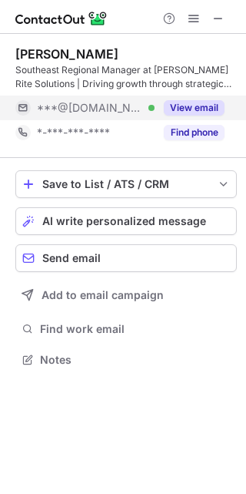
click at [196, 103] on button "View email" at bounding box center [194, 107] width 61 height 15
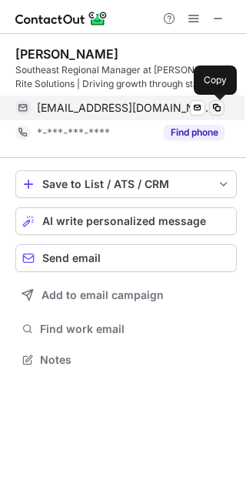
click at [220, 112] on span at bounding box center [217, 108] width 12 height 12
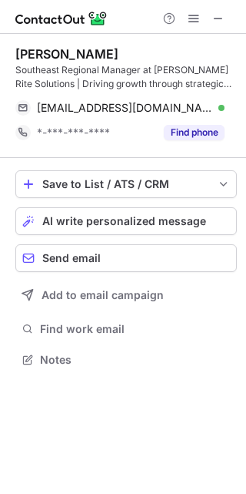
click at [209, 18] on div at bounding box center [194, 18] width 74 height 18
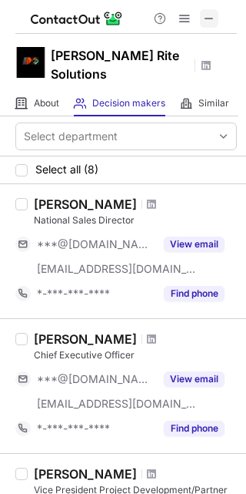
click at [208, 18] on span at bounding box center [209, 18] width 12 height 12
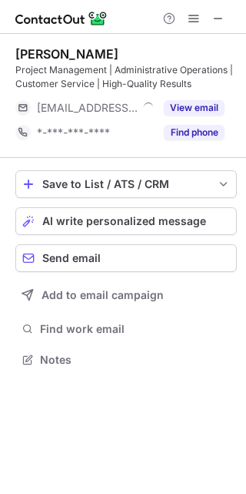
scroll to position [349, 246]
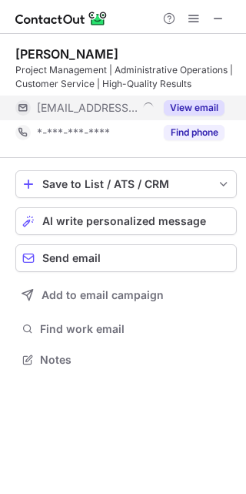
click at [204, 108] on button "View email" at bounding box center [194, 107] width 61 height 15
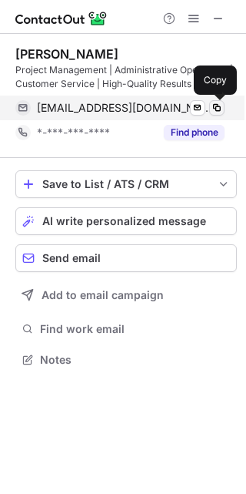
click at [221, 106] on span at bounding box center [217, 108] width 12 height 12
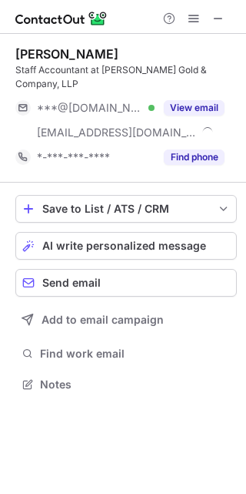
scroll to position [360, 246]
click at [207, 79] on div "[PERSON_NAME] Staff Accountant at [PERSON_NAME] Gold & Company, LLP ***@[DOMAIN…" at bounding box center [126, 107] width 222 height 123
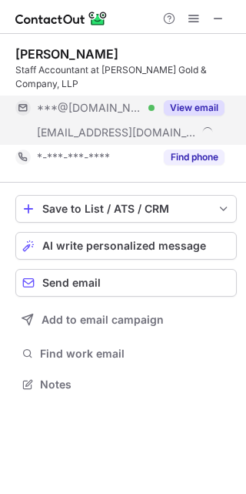
click at [208, 100] on button "View email" at bounding box center [194, 107] width 61 height 15
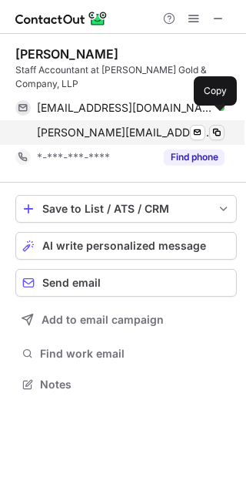
click at [212, 126] on span at bounding box center [217, 132] width 12 height 12
click at [211, 126] on span at bounding box center [217, 132] width 12 height 12
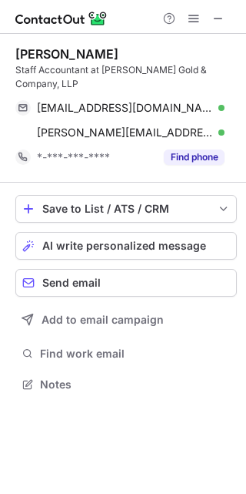
drag, startPoint x: 211, startPoint y: 116, endPoint x: 331, endPoint y: -78, distance: 227.6
click at [246, 0] on html "Alejandro Xu Feng Staff Accountant at Phillips Gold & Company, LLP alejandroxuf…" at bounding box center [123, 247] width 246 height 494
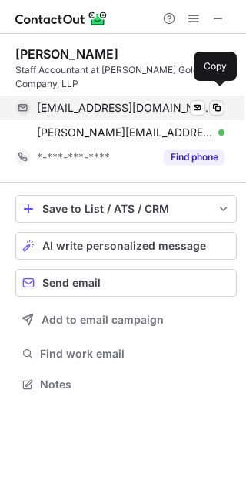
click at [221, 102] on span at bounding box center [217, 108] width 12 height 12
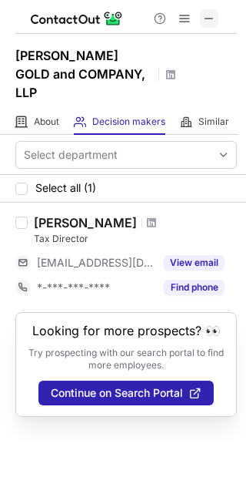
click at [203, 23] on button at bounding box center [209, 18] width 18 height 18
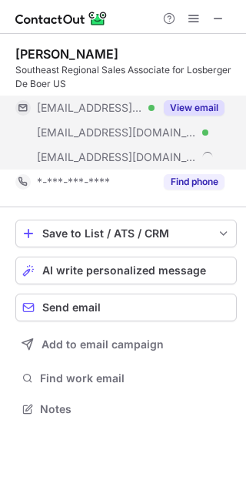
scroll to position [398, 246]
click at [185, 112] on button "View email" at bounding box center [194, 107] width 61 height 15
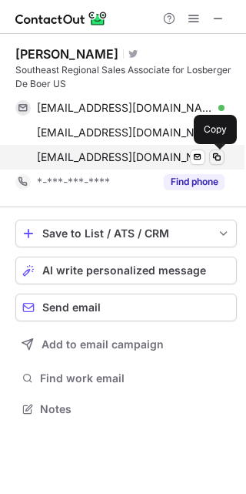
click at [216, 153] on span at bounding box center [217, 157] width 12 height 12
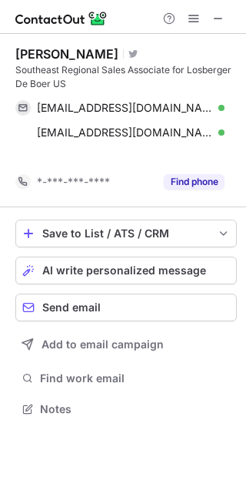
scroll to position [373, 246]
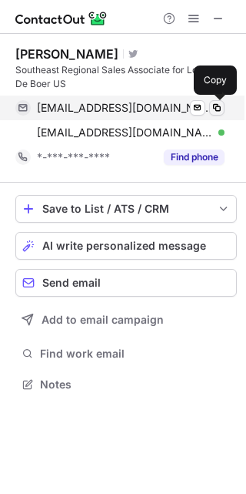
click at [219, 109] on span at bounding box center [217, 108] width 12 height 12
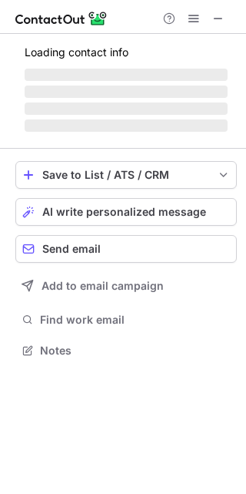
scroll to position [360, 246]
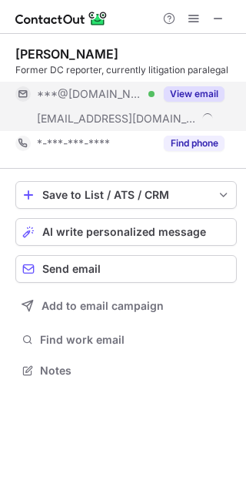
click at [190, 99] on button "View email" at bounding box center [194, 93] width 61 height 15
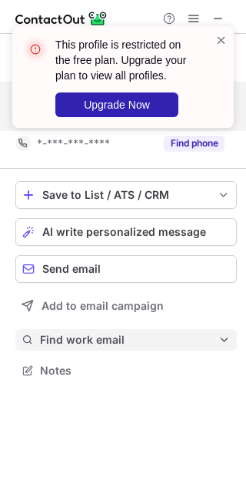
click at [105, 343] on span "Find work email" at bounding box center [129, 340] width 179 height 14
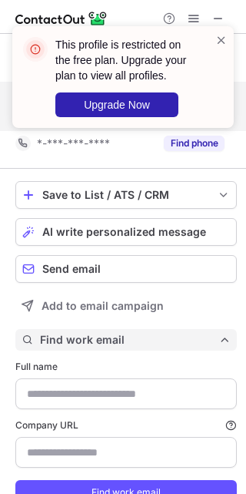
type input "**********"
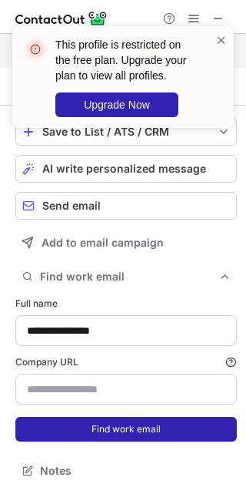
type input "**********"
click at [110, 430] on button "Find work email" at bounding box center [126, 429] width 222 height 25
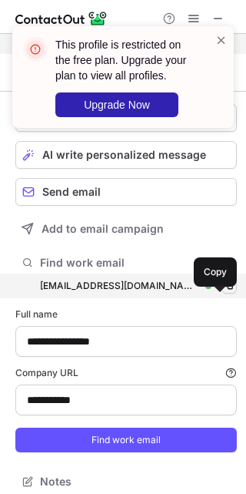
click at [223, 292] on span at bounding box center [229, 286] width 12 height 12
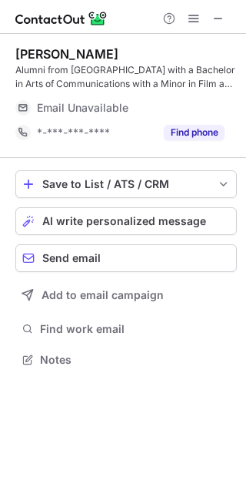
scroll to position [349, 246]
click at [219, 22] on span at bounding box center [219, 18] width 12 height 12
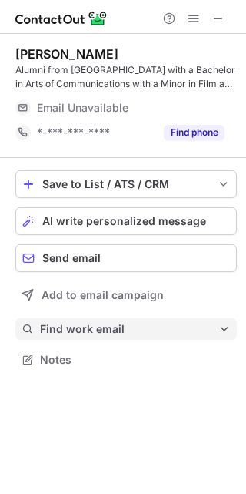
click at [67, 337] on button "Find work email" at bounding box center [126, 329] width 222 height 22
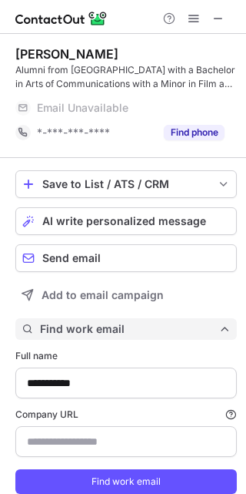
type input "**********"
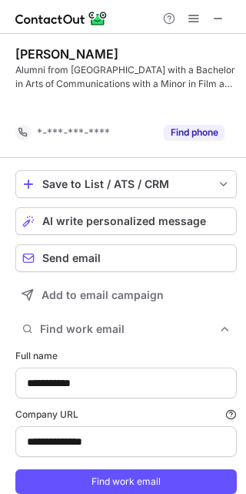
scroll to position [487, 236]
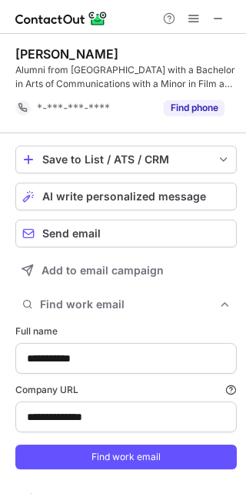
click at [115, 441] on form "**********" at bounding box center [126, 396] width 222 height 163
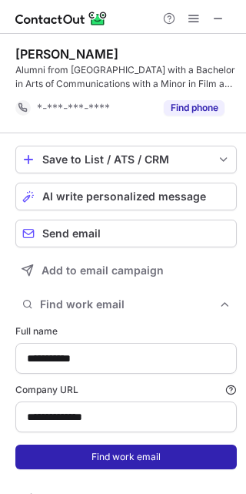
click at [126, 460] on button "Find work email" at bounding box center [126, 456] width 222 height 25
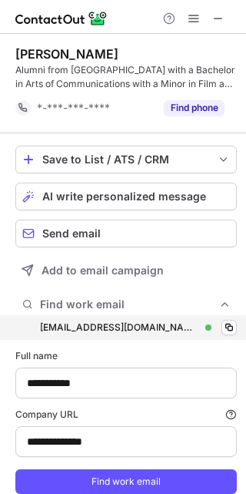
click at [229, 320] on div "lpanno@cosgroveny.com lpanno@cosgroveny.com Verified Copy" at bounding box center [126, 327] width 222 height 25
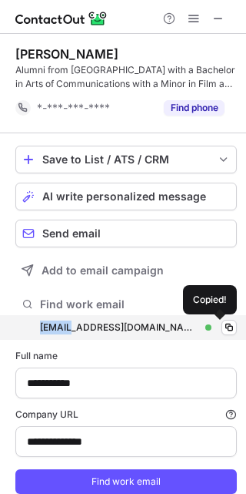
click at [226, 320] on div "lpanno@cosgroveny.com lpanno@cosgroveny.com Verified Copied!" at bounding box center [126, 327] width 222 height 25
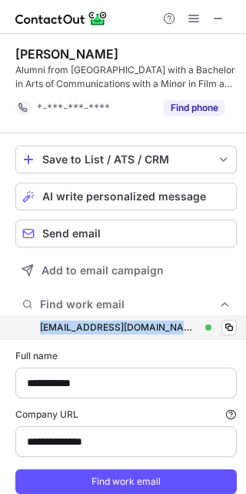
click at [226, 320] on div "lpanno@cosgroveny.com lpanno@cosgroveny.com Verified Copy" at bounding box center [126, 327] width 222 height 25
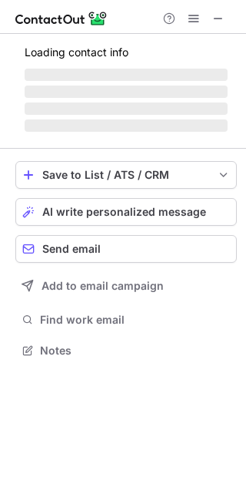
scroll to position [360, 246]
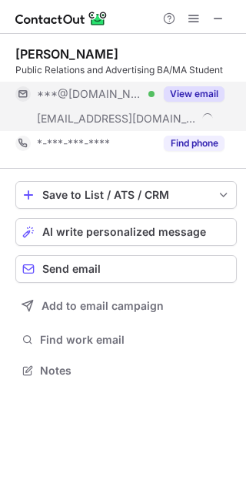
click at [190, 90] on button "View email" at bounding box center [194, 93] width 61 height 15
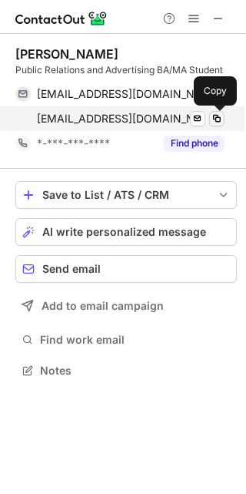
click at [218, 124] on span at bounding box center [217, 118] width 12 height 12
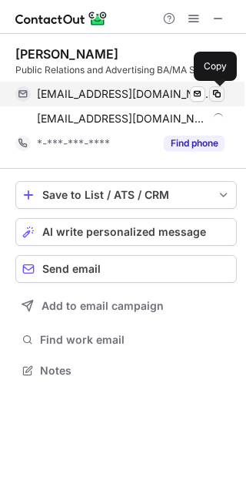
click at [219, 97] on span at bounding box center [217, 94] width 12 height 12
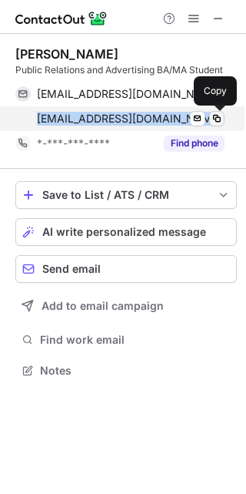
drag, startPoint x: 230, startPoint y: 126, endPoint x: 217, endPoint y: 119, distance: 14.8
click at [217, 119] on div "akuell@jmapromo.com Send email Copy" at bounding box center [119, 118] width 209 height 25
click at [217, 119] on span at bounding box center [217, 118] width 12 height 12
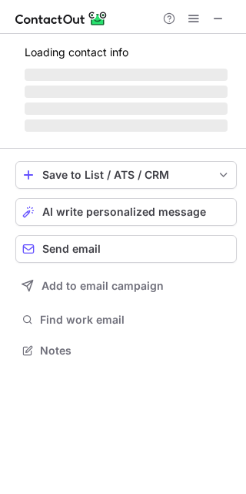
scroll to position [335, 246]
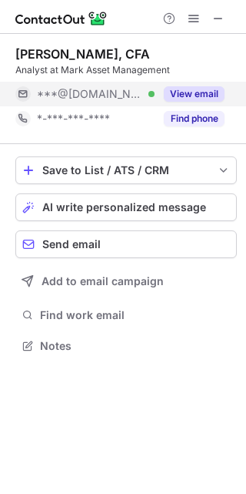
click at [198, 98] on button "View email" at bounding box center [194, 93] width 61 height 15
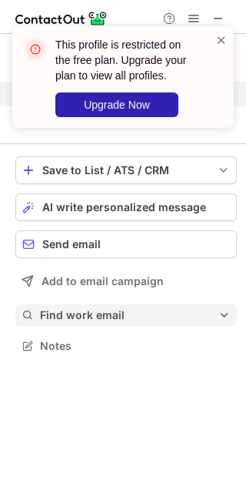
click at [110, 314] on span "Find work email" at bounding box center [129, 315] width 179 height 14
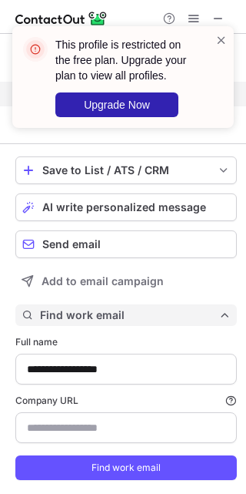
scroll to position [39, 0]
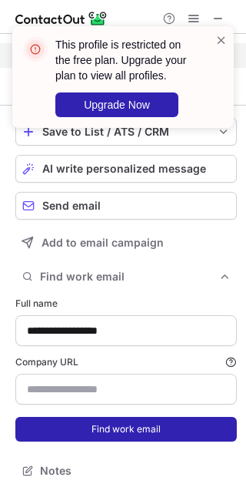
click at [119, 422] on button "Find work email" at bounding box center [126, 429] width 222 height 25
type input "**********"
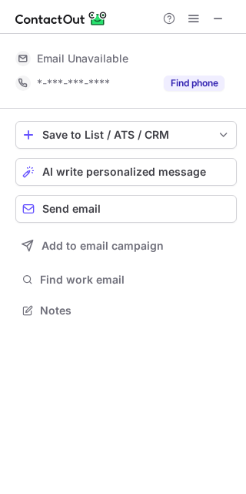
scroll to position [300, 246]
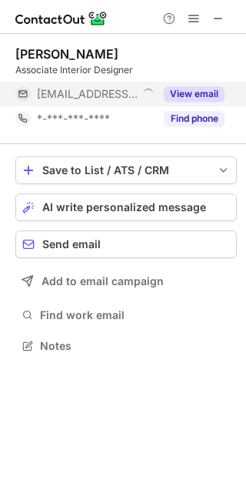
scroll to position [335, 246]
click at [219, 92] on button "View email" at bounding box center [194, 93] width 61 height 15
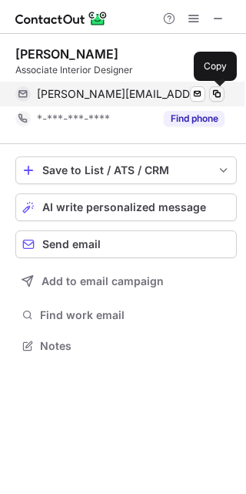
click at [219, 92] on span at bounding box center [217, 94] width 12 height 12
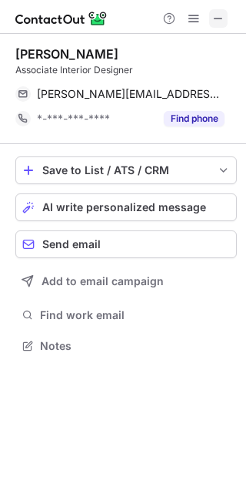
click at [226, 13] on button at bounding box center [218, 18] width 18 height 18
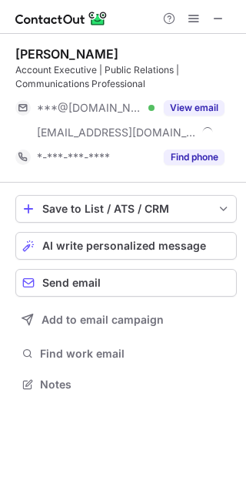
scroll to position [373, 246]
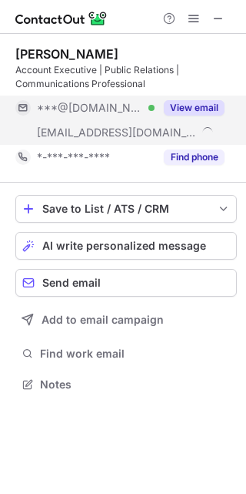
click at [199, 106] on button "View email" at bounding box center [194, 107] width 61 height 15
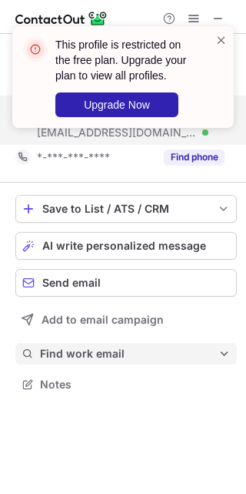
click at [108, 355] on span "Find work email" at bounding box center [129, 354] width 179 height 14
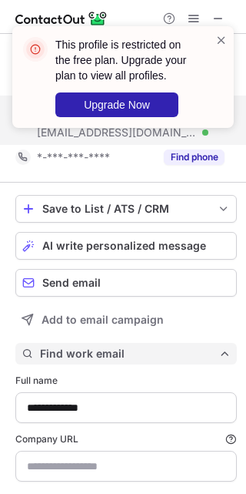
scroll to position [77, 0]
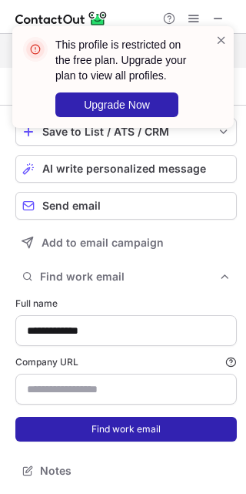
type input "**********"
click at [110, 421] on button "Find work email" at bounding box center [126, 429] width 222 height 25
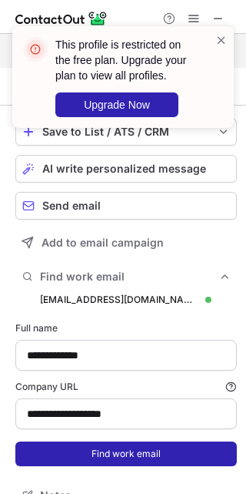
scroll to position [561, 236]
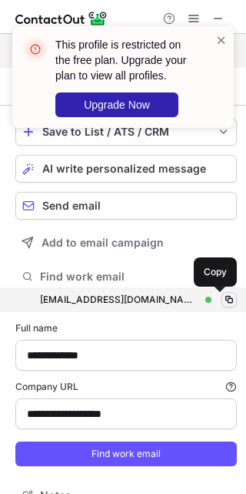
click at [225, 300] on button at bounding box center [229, 299] width 15 height 15
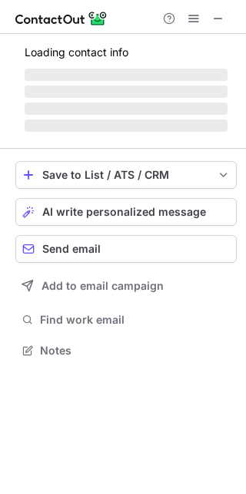
scroll to position [340, 246]
click at [191, 86] on span "‌" at bounding box center [126, 91] width 203 height 12
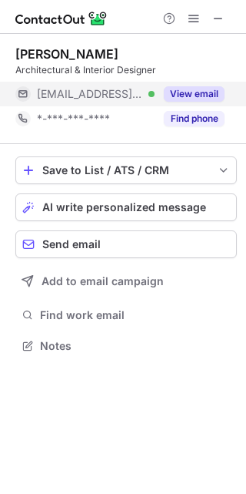
click at [202, 91] on button "View email" at bounding box center [194, 93] width 61 height 15
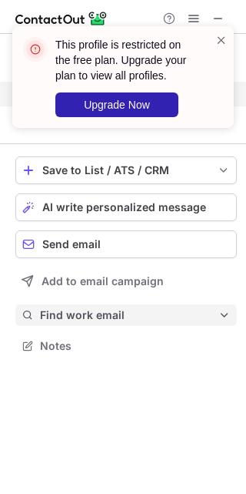
click at [122, 305] on button "Find work email" at bounding box center [126, 315] width 222 height 22
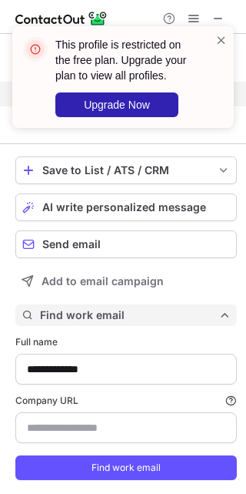
scroll to position [39, 0]
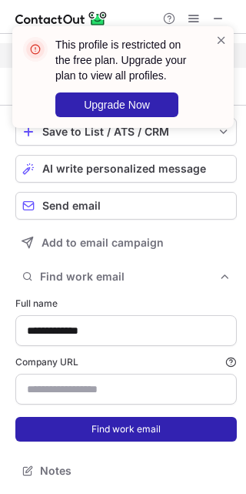
type input "**********"
click at [133, 432] on button "Find work email" at bounding box center [126, 429] width 222 height 25
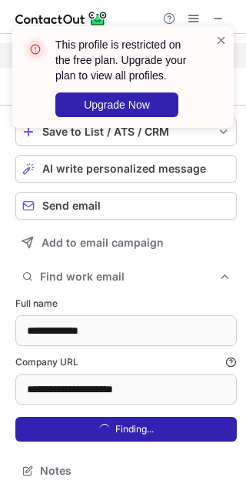
scroll to position [523, 236]
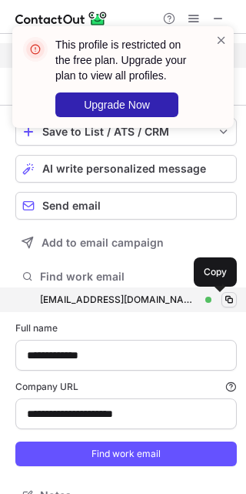
click at [224, 296] on span at bounding box center [229, 299] width 12 height 12
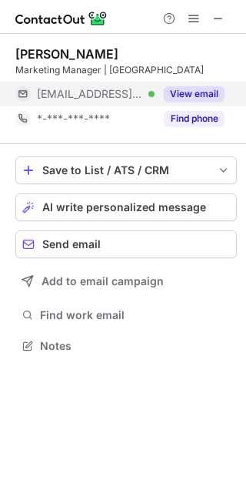
scroll to position [335, 246]
click at [213, 92] on button "View email" at bounding box center [194, 93] width 61 height 15
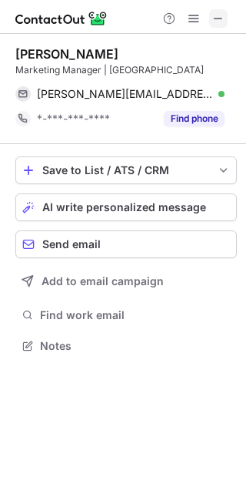
click at [215, 15] on span at bounding box center [219, 18] width 12 height 12
